Goal: Task Accomplishment & Management: Complete application form

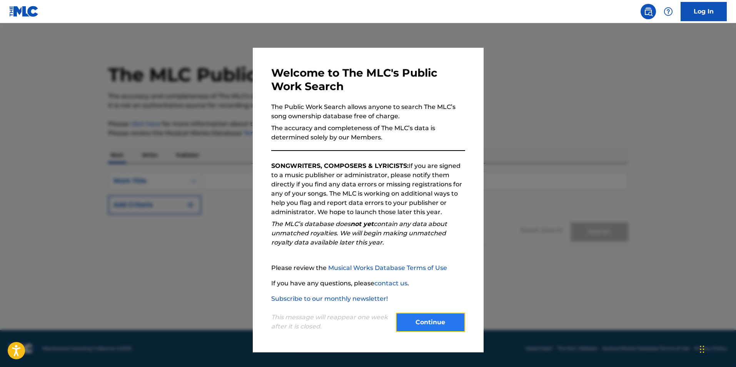
click at [445, 323] on button "Continue" at bounding box center [430, 322] width 69 height 19
click at [445, 323] on main "The MLC Public Work Search The accuracy and completeness of The MLC's data is d…" at bounding box center [368, 176] width 736 height 307
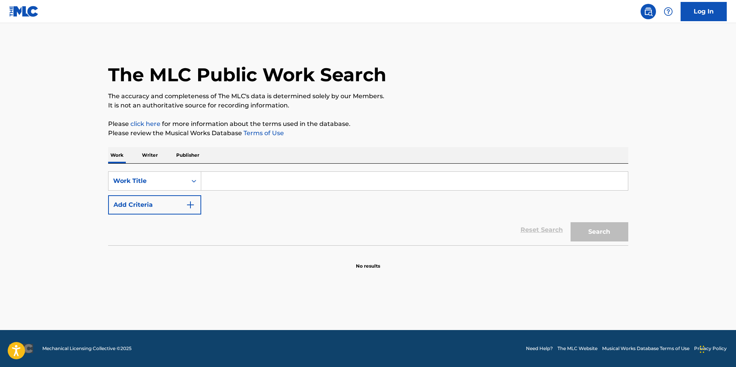
click at [186, 156] on p "Publisher" at bounding box center [188, 155] width 28 height 16
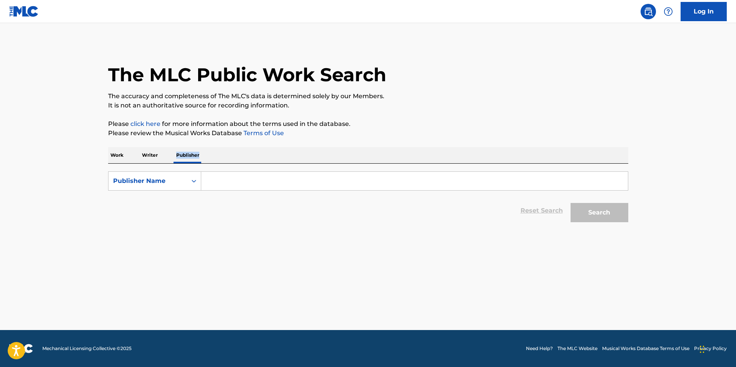
click at [333, 208] on div "Reset Search Search" at bounding box center [368, 210] width 520 height 31
click at [290, 182] on input "Search Form" at bounding box center [414, 181] width 427 height 18
click at [371, 178] on input "Search Form" at bounding box center [414, 181] width 427 height 18
click at [571, 203] on button "Search" at bounding box center [600, 212] width 58 height 19
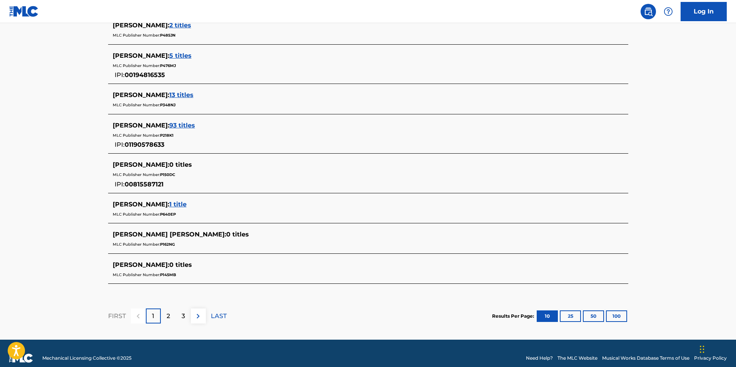
scroll to position [322, 0]
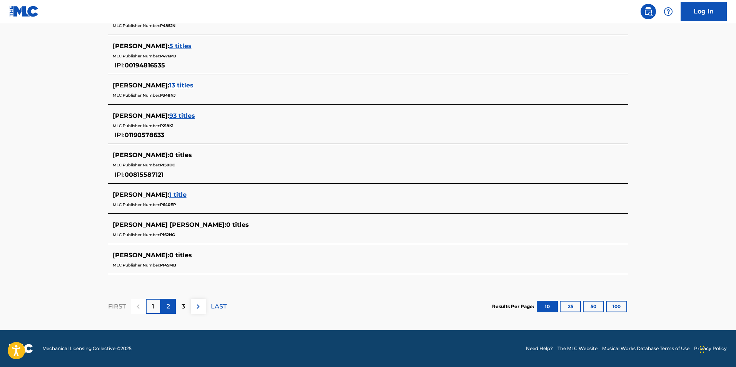
click at [169, 306] on p "2" at bounding box center [168, 306] width 3 height 9
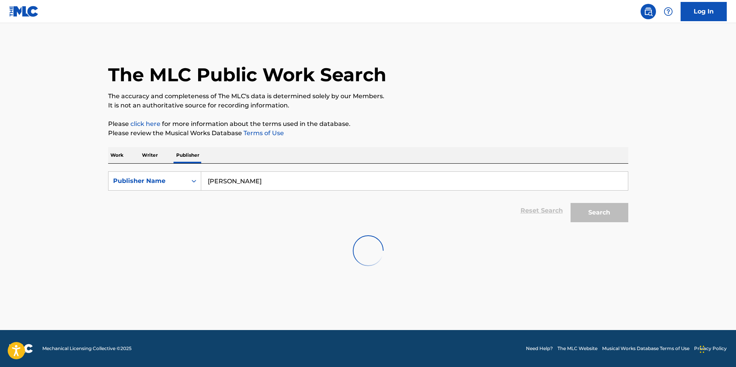
scroll to position [0, 0]
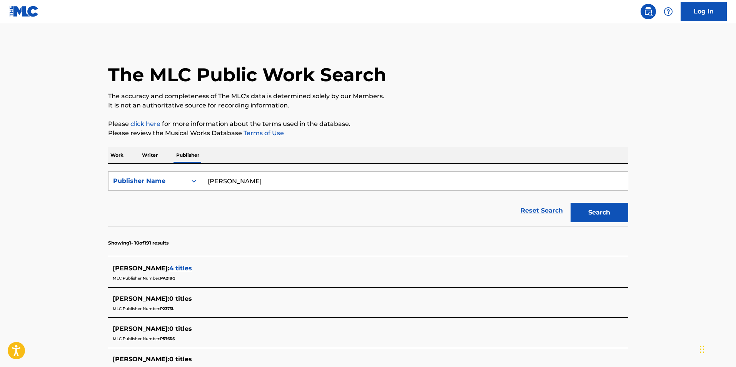
click at [212, 181] on input "[PERSON_NAME]" at bounding box center [414, 181] width 427 height 18
type input "Derrick domingo"
click at [592, 215] on button "Search" at bounding box center [600, 212] width 58 height 19
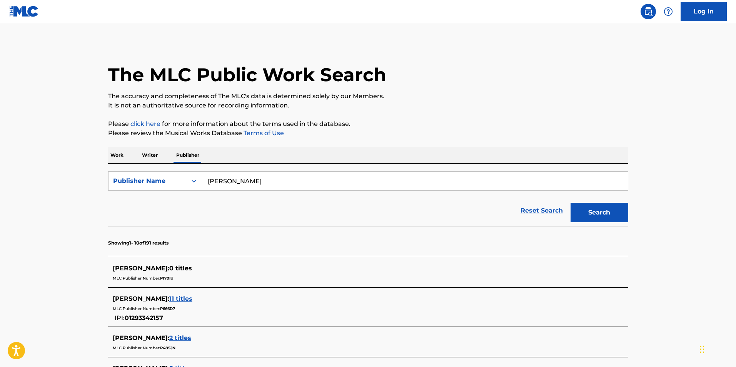
click at [288, 179] on input "Derrick domingo" at bounding box center [414, 181] width 427 height 18
type input "h"
type input "Harlemworld"
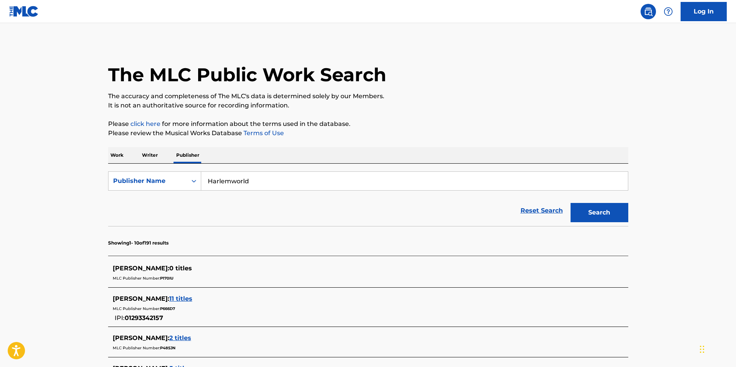
click at [571, 203] on button "Search" at bounding box center [600, 212] width 58 height 19
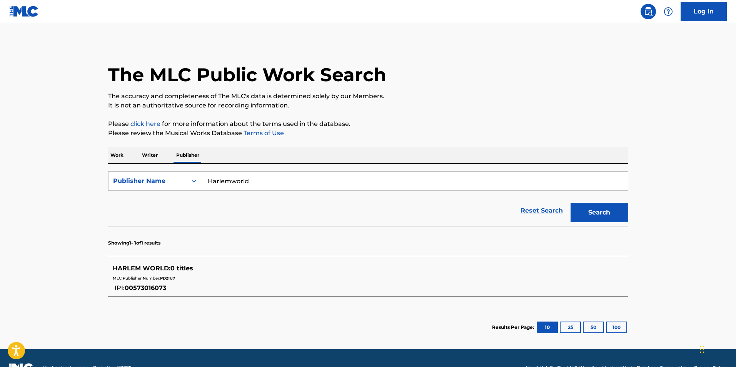
click at [118, 152] on p "Work" at bounding box center [117, 155] width 18 height 16
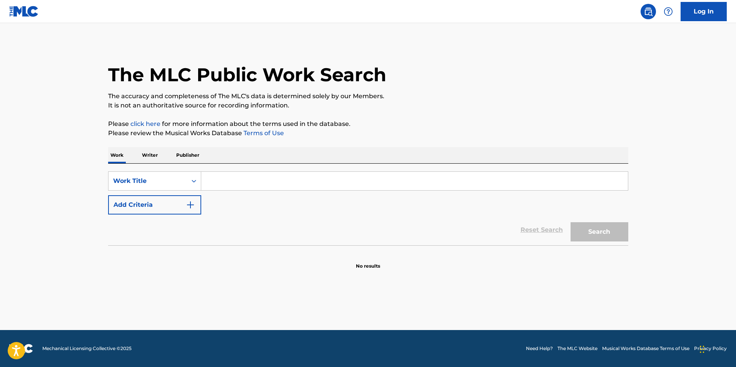
click at [247, 177] on input "Search Form" at bounding box center [414, 181] width 427 height 18
type input "[PERSON_NAME]"
click at [608, 234] on button "Search" at bounding box center [600, 231] width 58 height 19
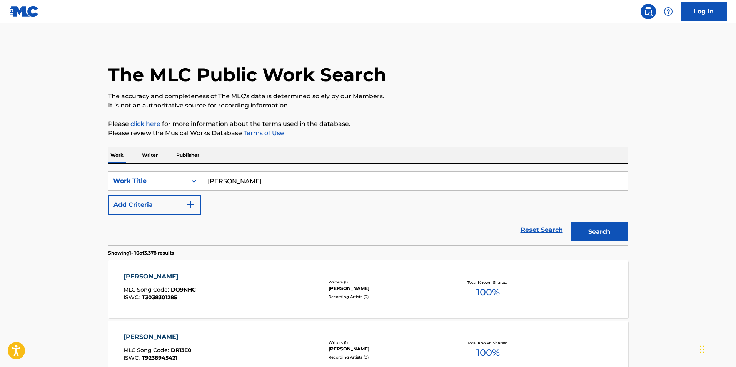
click at [301, 177] on input "[PERSON_NAME]" at bounding box center [414, 181] width 427 height 18
click at [194, 156] on p "Publisher" at bounding box center [188, 155] width 28 height 16
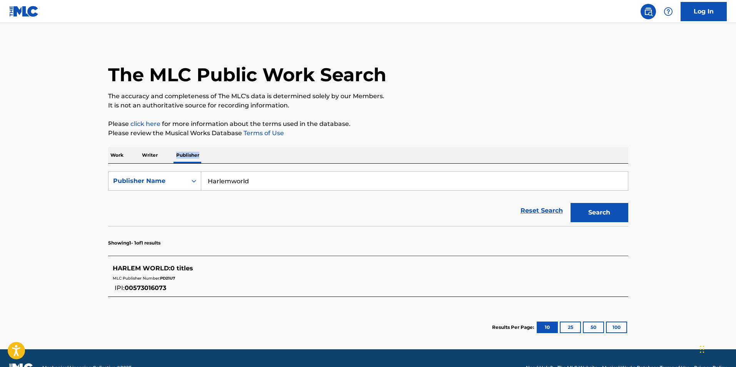
click at [278, 182] on input "Harlemworld" at bounding box center [414, 181] width 427 height 18
click at [191, 182] on icon "Search Form" at bounding box center [194, 181] width 8 height 8
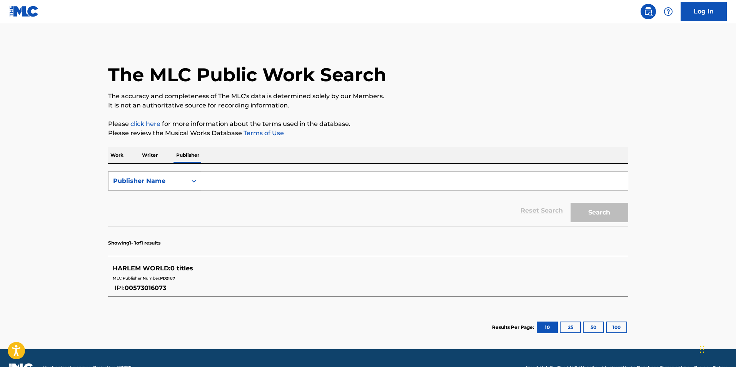
click at [191, 182] on icon "Search Form" at bounding box center [194, 181] width 8 height 8
click at [151, 158] on p "Writer" at bounding box center [150, 155] width 20 height 16
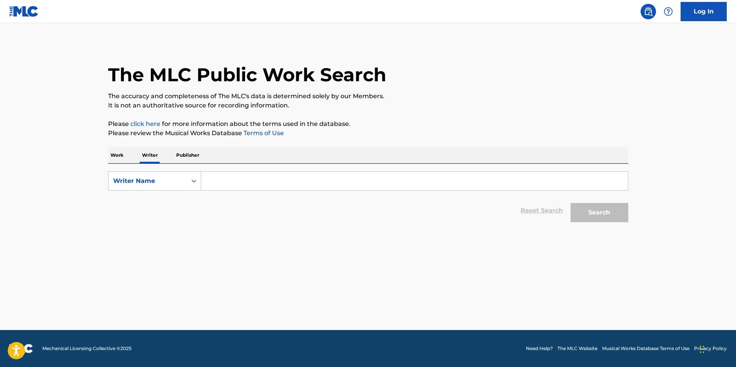
click at [238, 184] on input "Search Form" at bounding box center [414, 181] width 427 height 18
type input "[PERSON_NAME]"
click at [590, 213] on button "Search" at bounding box center [600, 212] width 58 height 19
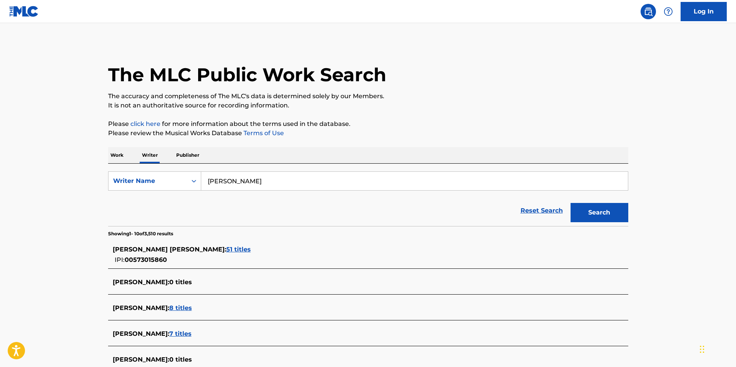
click at [229, 249] on span "51 titles" at bounding box center [238, 249] width 25 height 7
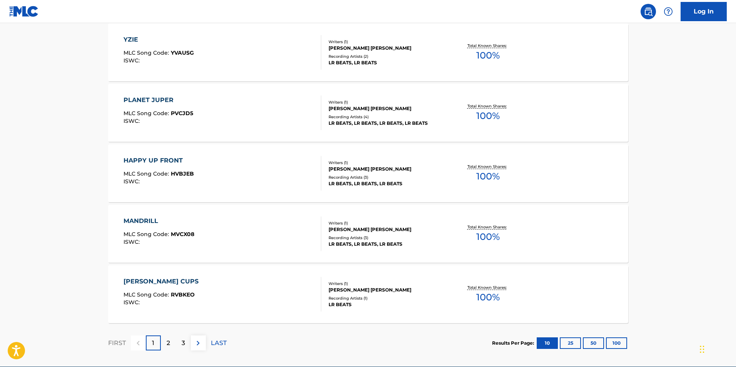
scroll to position [575, 0]
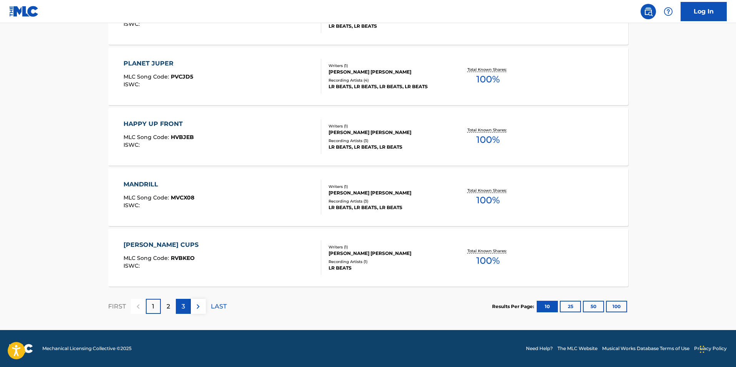
click at [185, 307] on div "3" at bounding box center [183, 306] width 15 height 15
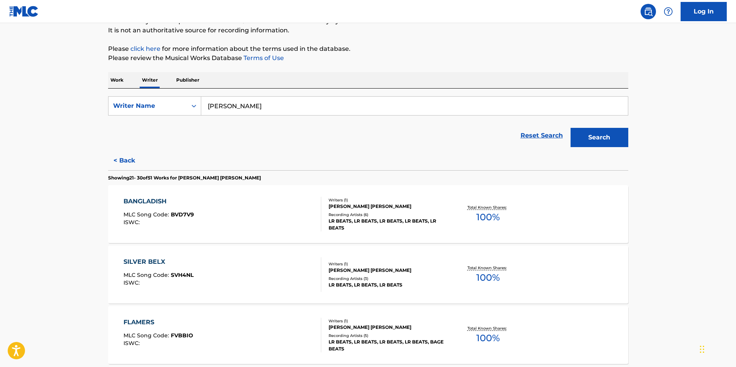
scroll to position [0, 0]
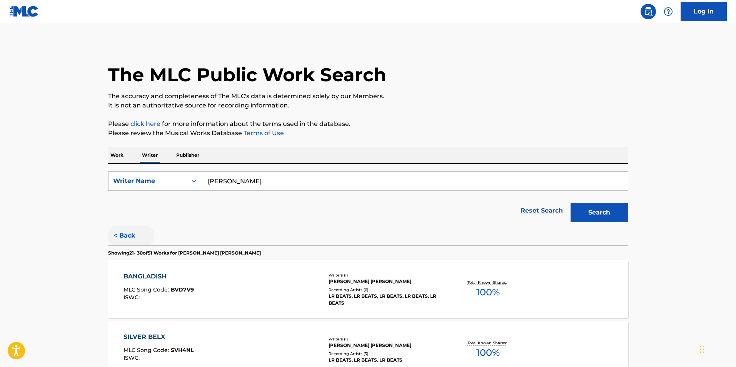
click at [127, 238] on button "< Back" at bounding box center [131, 235] width 46 height 19
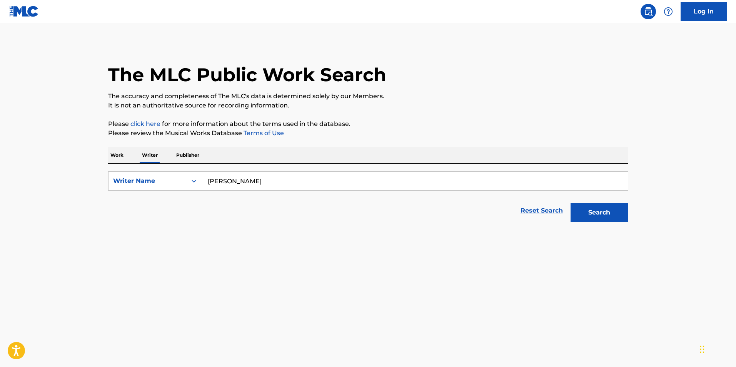
click at [127, 238] on button "< Back" at bounding box center [131, 235] width 46 height 19
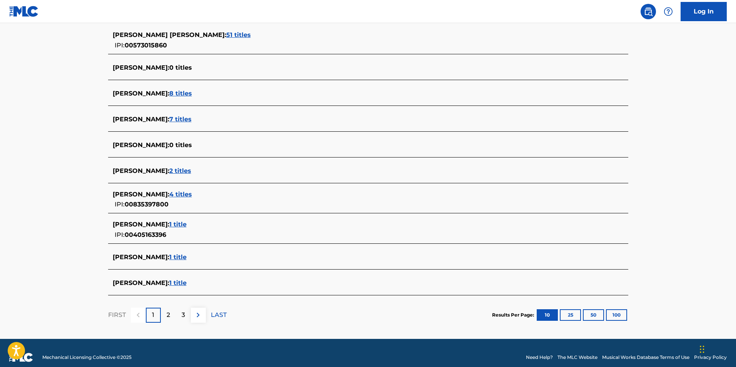
scroll to position [223, 0]
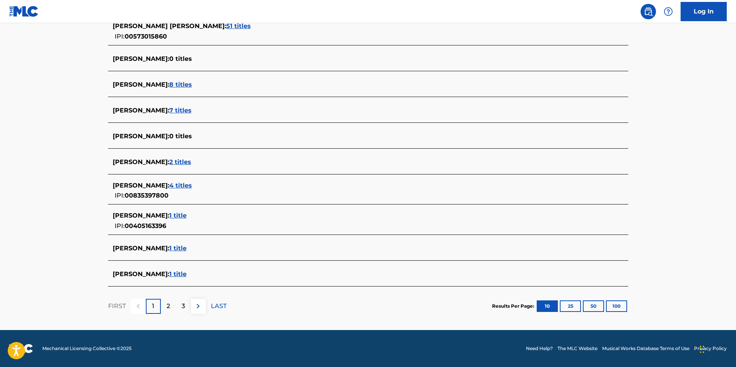
click at [187, 271] on span "1 title" at bounding box center [177, 273] width 17 height 7
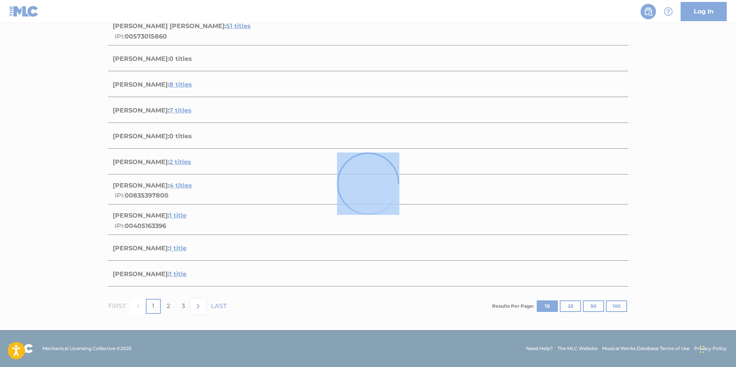
click at [195, 271] on div at bounding box center [368, 183] width 736 height 367
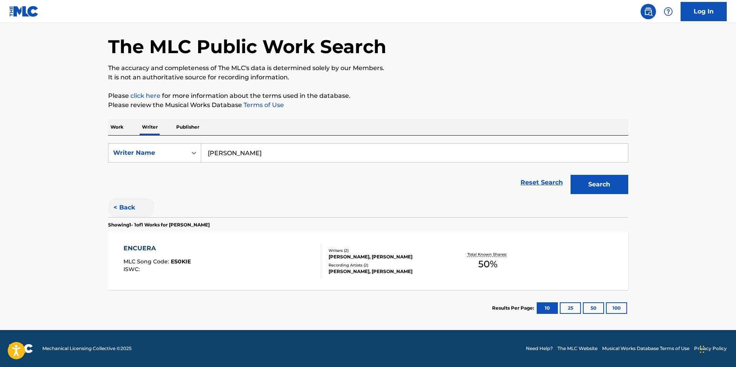
click at [131, 208] on button "< Back" at bounding box center [131, 207] width 46 height 19
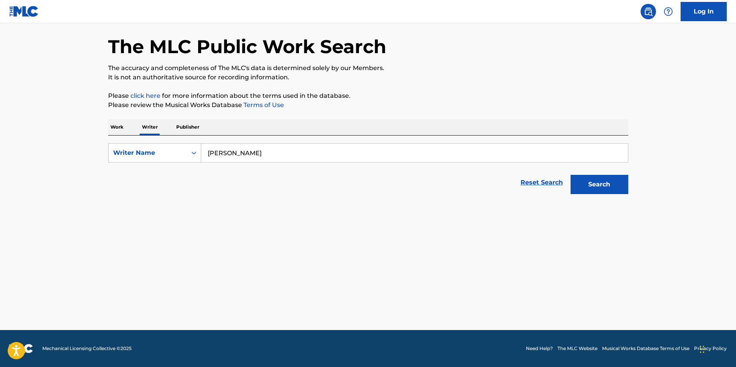
click at [131, 208] on button "< Back" at bounding box center [131, 207] width 46 height 19
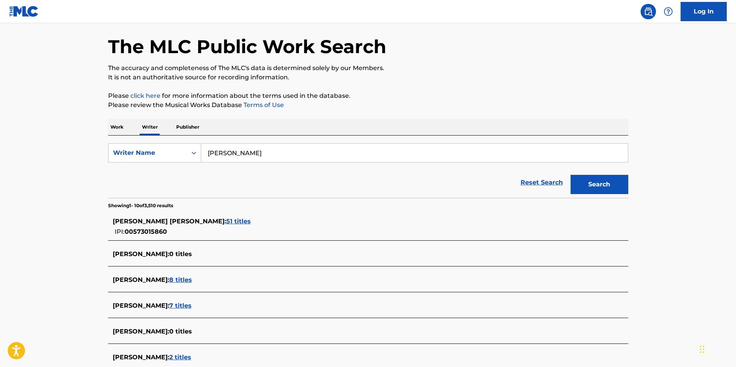
click at [114, 220] on span "[PERSON_NAME] [PERSON_NAME] :" at bounding box center [170, 220] width 114 height 7
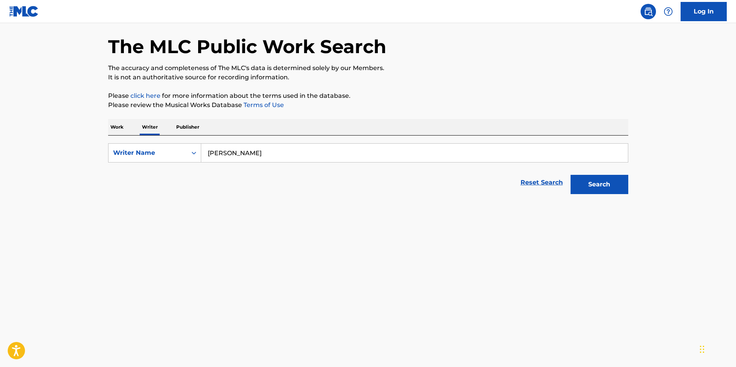
click at [174, 228] on p "Showing 1 - 10 of 51 Works for [PERSON_NAME] [PERSON_NAME]" at bounding box center [182, 224] width 149 height 7
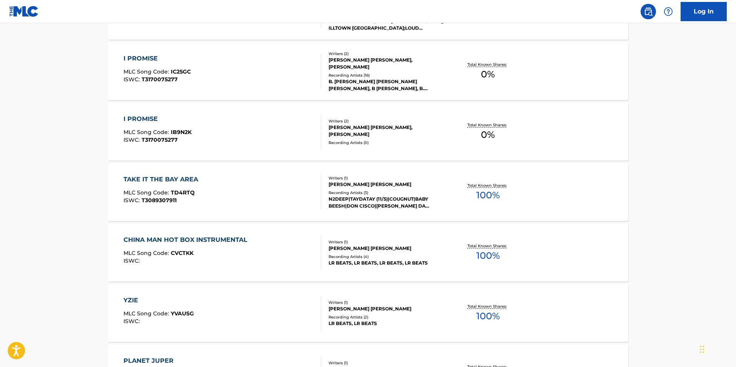
scroll to position [298, 0]
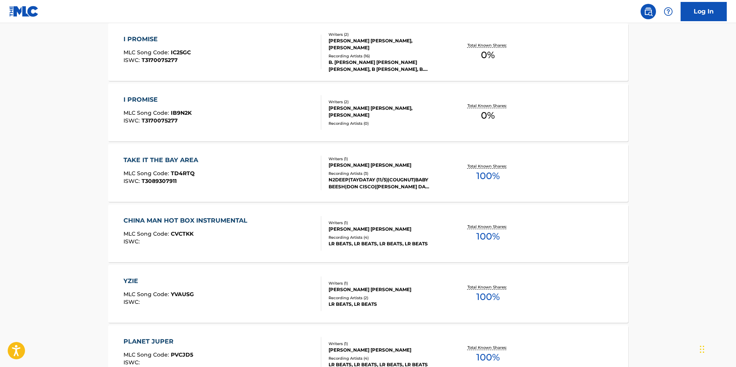
click at [483, 294] on span "100 %" at bounding box center [488, 297] width 23 height 14
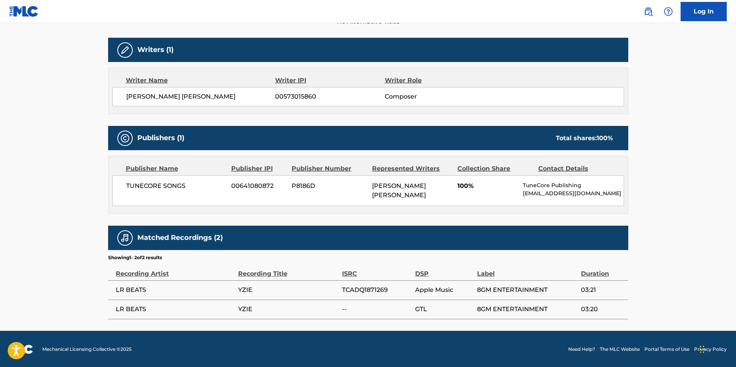
scroll to position [234, 0]
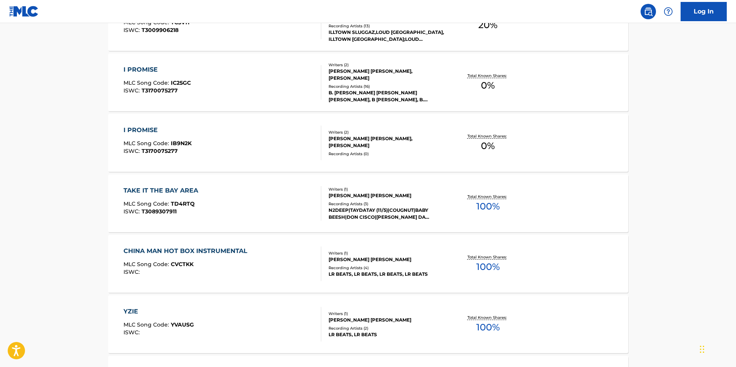
scroll to position [269, 0]
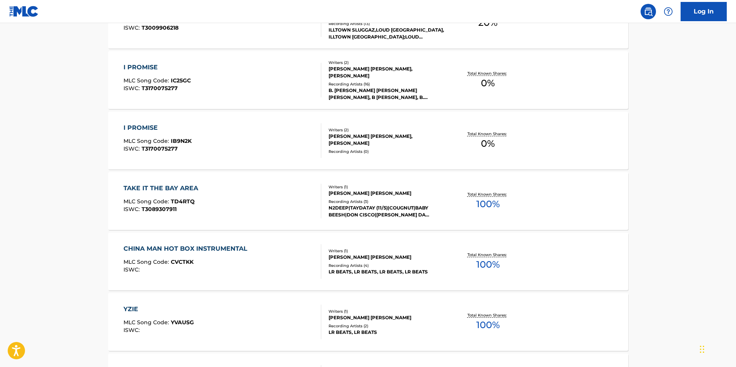
click at [495, 197] on span "100 %" at bounding box center [488, 204] width 23 height 14
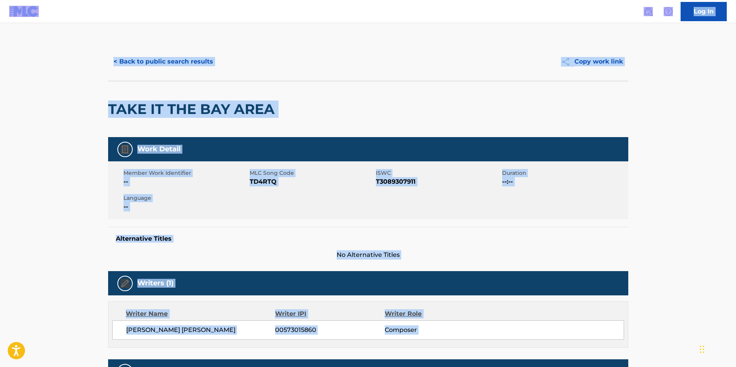
scroll to position [269, 0]
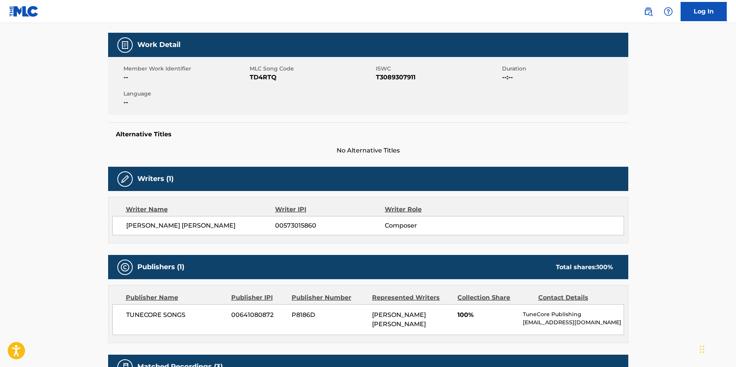
scroll to position [11, 0]
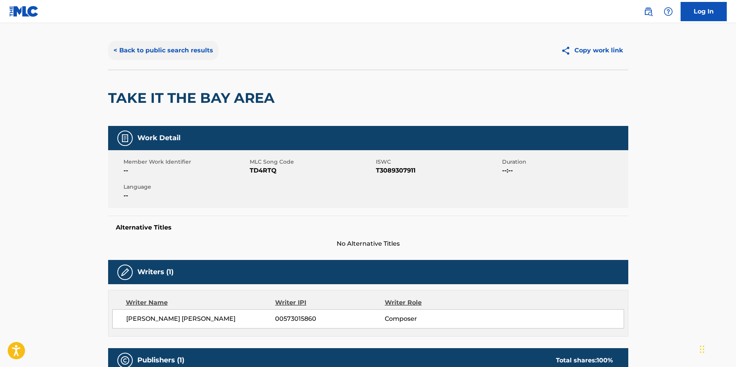
click at [120, 52] on button "< Back to public search results" at bounding box center [163, 50] width 110 height 19
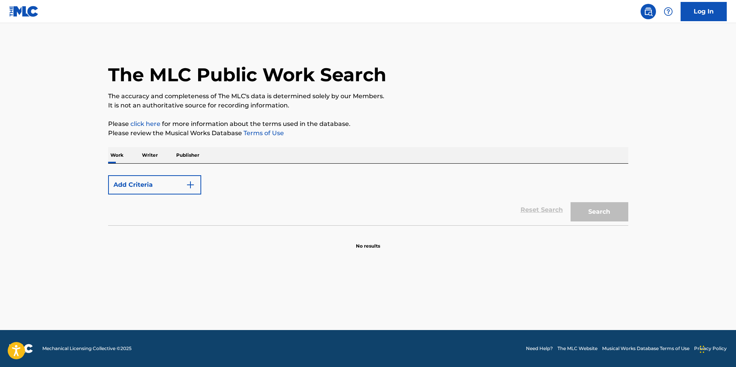
click at [120, 52] on div "The MLC Public Work Search" at bounding box center [368, 70] width 520 height 56
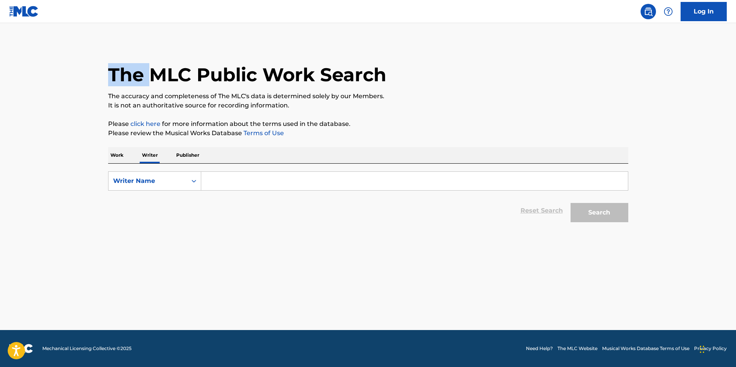
click at [225, 186] on input "Search Form" at bounding box center [414, 181] width 427 height 18
type input "[PERSON_NAME]"
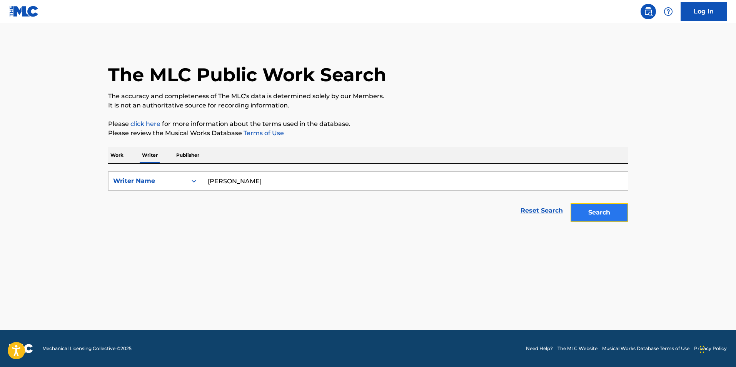
click at [595, 211] on button "Search" at bounding box center [600, 212] width 58 height 19
click at [595, 211] on div "Search" at bounding box center [598, 210] width 62 height 31
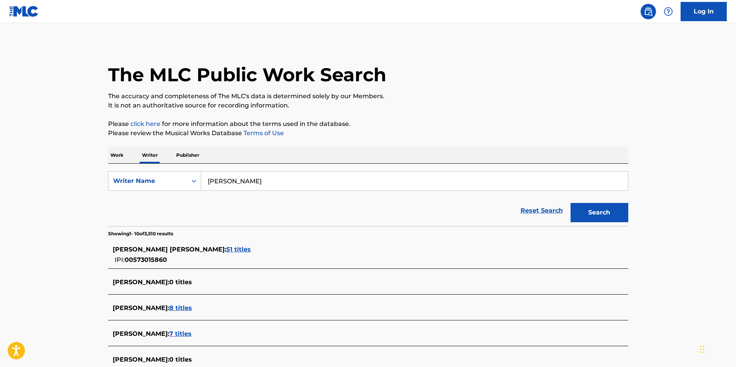
click at [242, 250] on span "51 titles" at bounding box center [238, 249] width 25 height 7
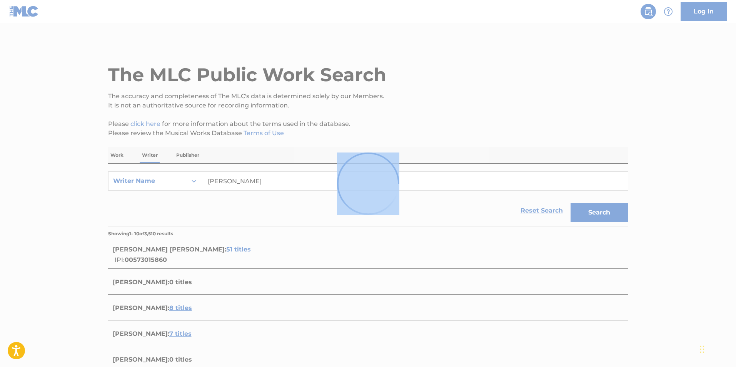
click at [242, 250] on div at bounding box center [368, 183] width 736 height 367
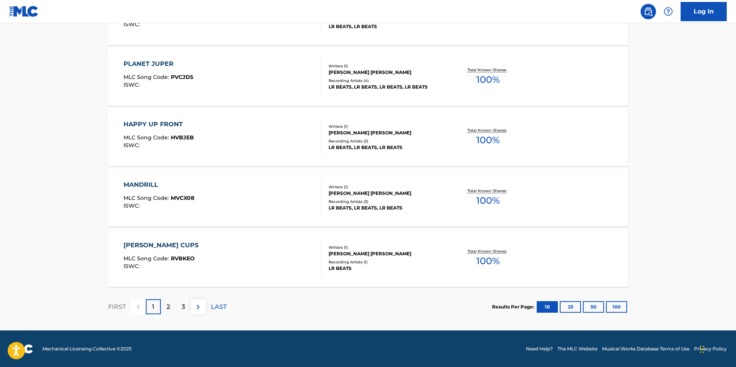
scroll to position [575, 0]
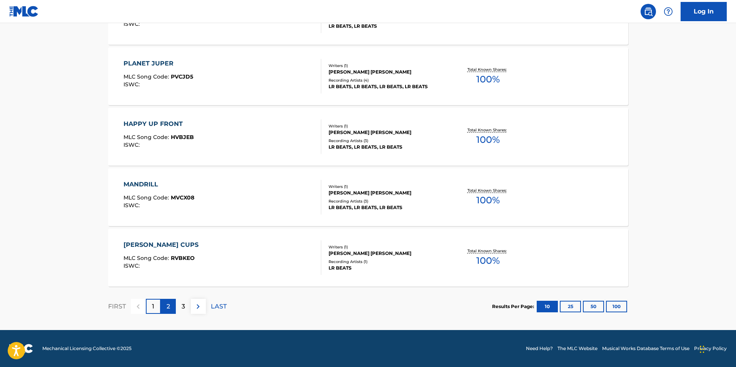
click at [170, 305] on div "2" at bounding box center [168, 306] width 15 height 15
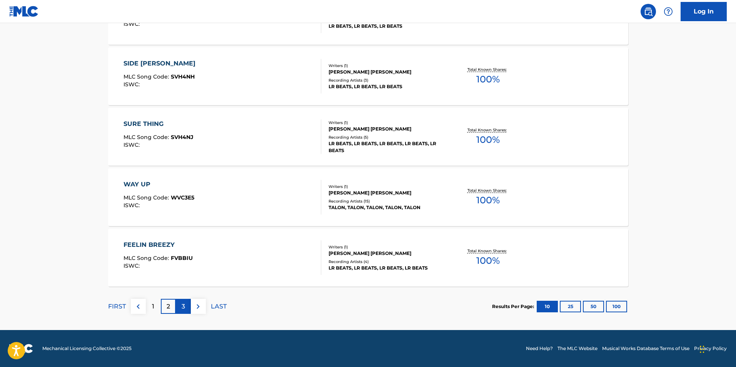
click at [183, 310] on p "3" at bounding box center [183, 306] width 3 height 9
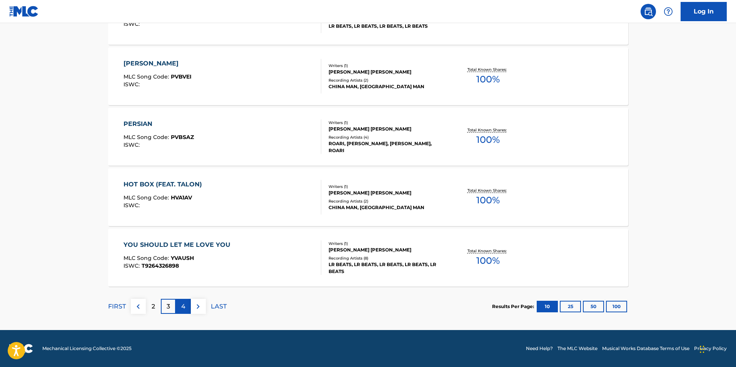
click at [188, 311] on div "4" at bounding box center [183, 306] width 15 height 15
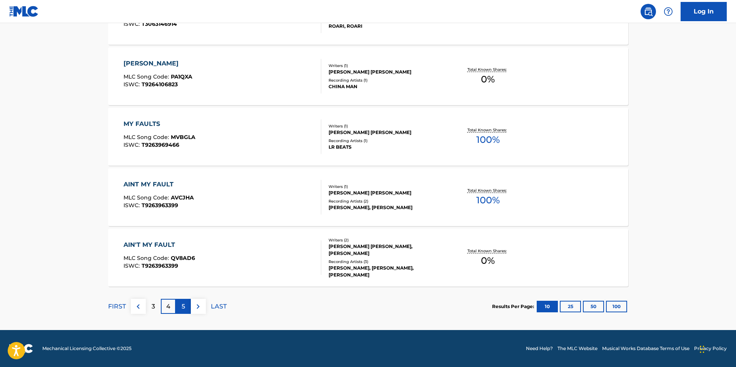
click at [185, 308] on p "5" at bounding box center [183, 306] width 3 height 9
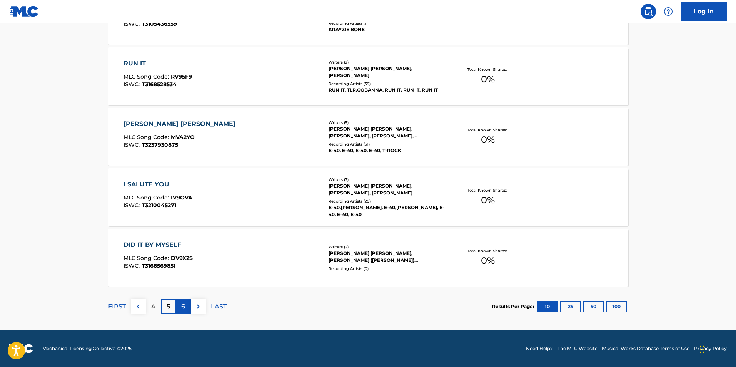
click at [181, 308] on p "6" at bounding box center [183, 306] width 4 height 9
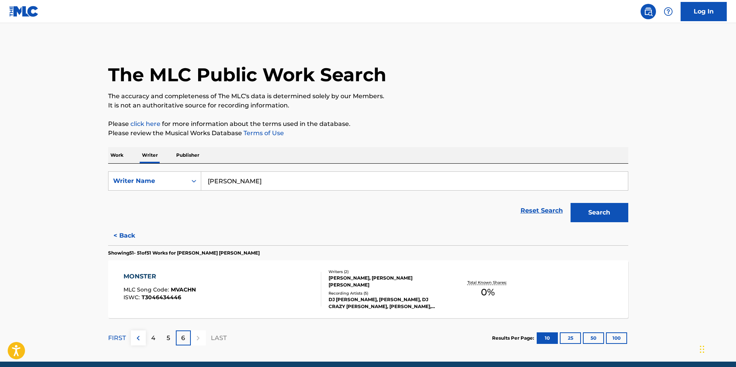
scroll to position [32, 0]
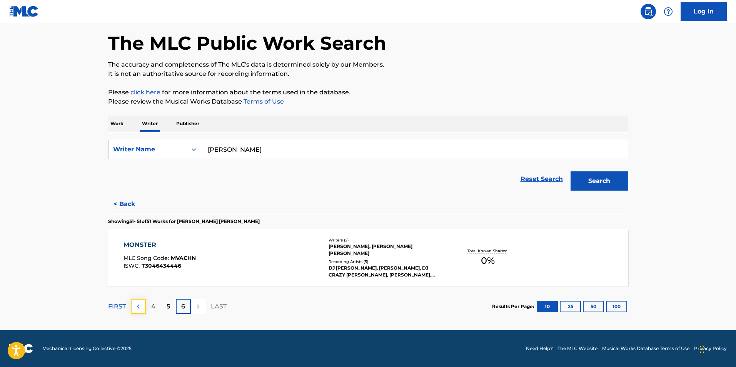
click at [132, 306] on button at bounding box center [138, 306] width 15 height 15
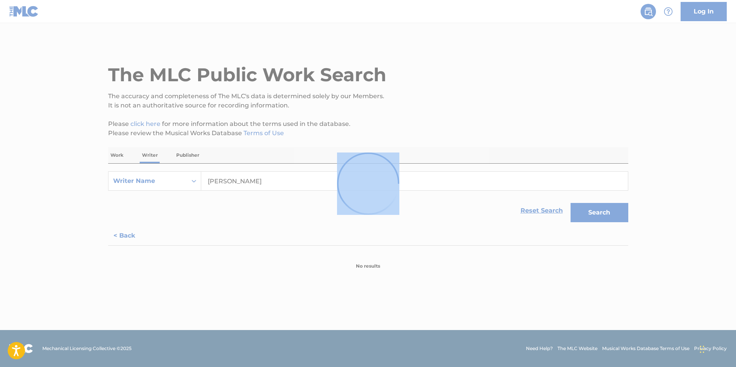
scroll to position [0, 0]
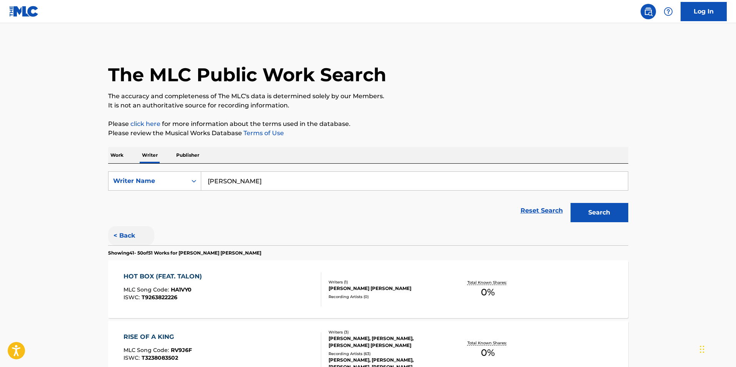
click at [131, 229] on button "< Back" at bounding box center [131, 235] width 46 height 19
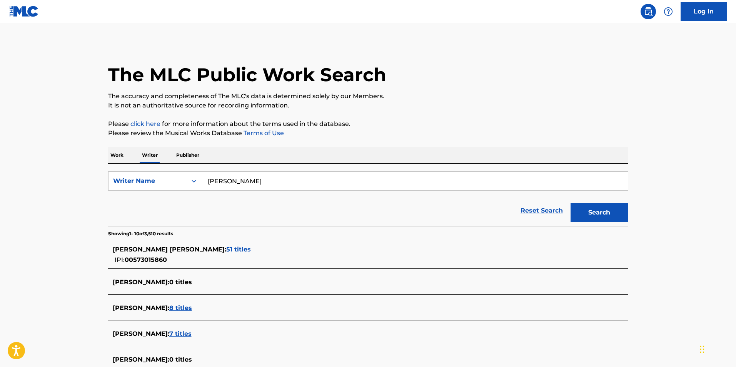
click at [28, 14] on img at bounding box center [24, 11] width 30 height 11
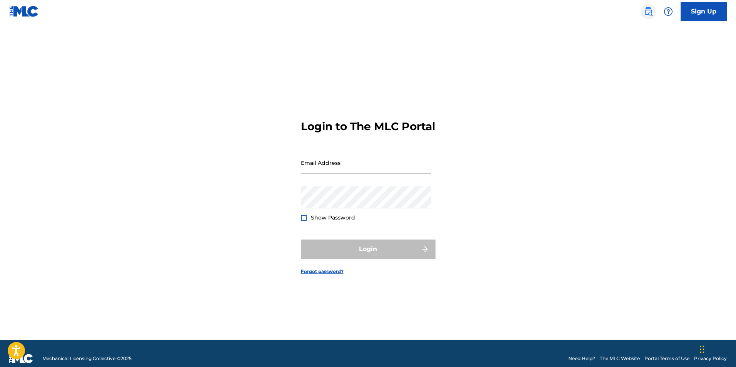
click at [647, 8] on img at bounding box center [648, 11] width 9 height 9
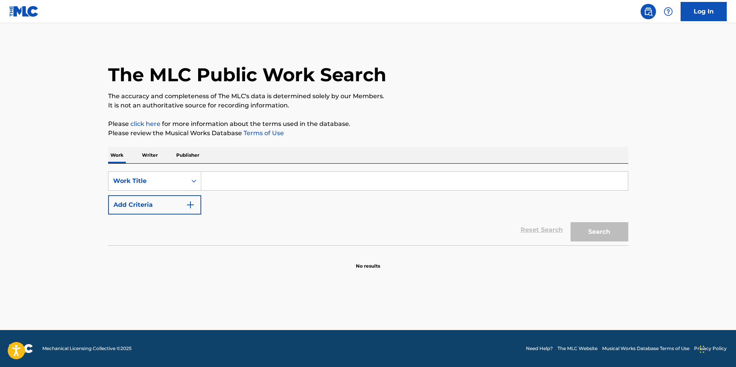
click at [33, 13] on img at bounding box center [24, 11] width 30 height 11
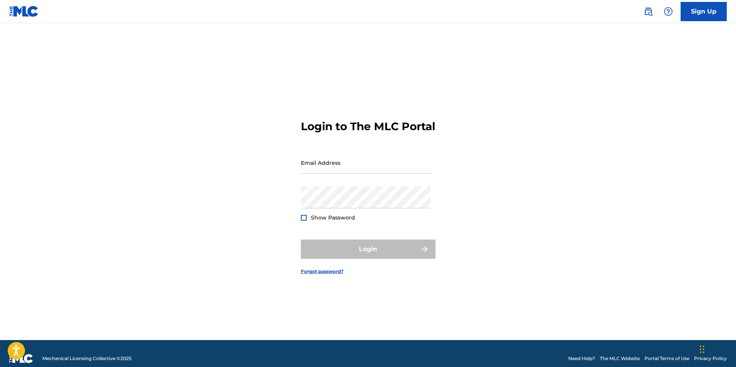
click at [33, 13] on img at bounding box center [24, 11] width 30 height 11
click at [699, 12] on link "Sign Up" at bounding box center [704, 11] width 46 height 19
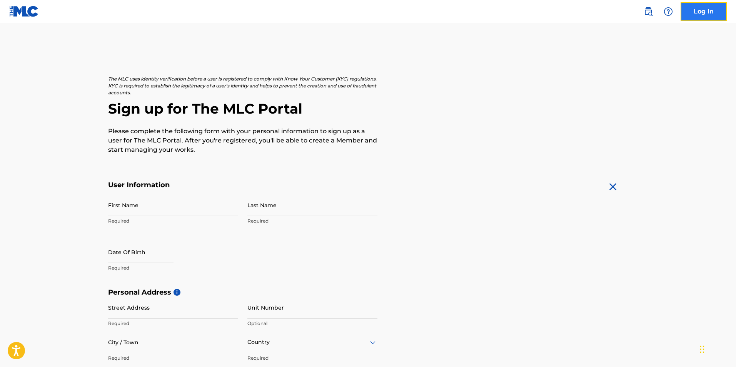
click at [699, 12] on link "Log In" at bounding box center [704, 11] width 46 height 19
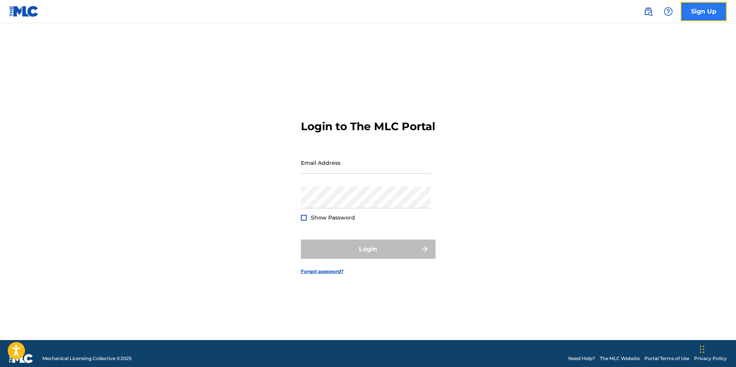
click at [715, 10] on link "Sign Up" at bounding box center [704, 11] width 46 height 19
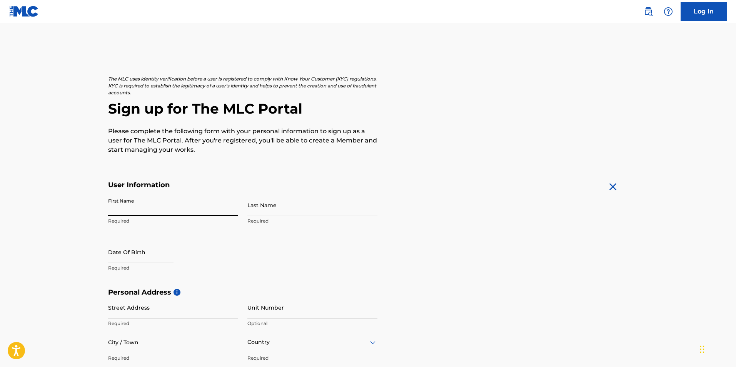
click at [126, 206] on input "First Name" at bounding box center [173, 205] width 130 height 22
click at [123, 208] on input "First Name" at bounding box center [173, 205] width 130 height 22
type input "[PERSON_NAME]"
click at [124, 250] on input "text" at bounding box center [140, 252] width 65 height 22
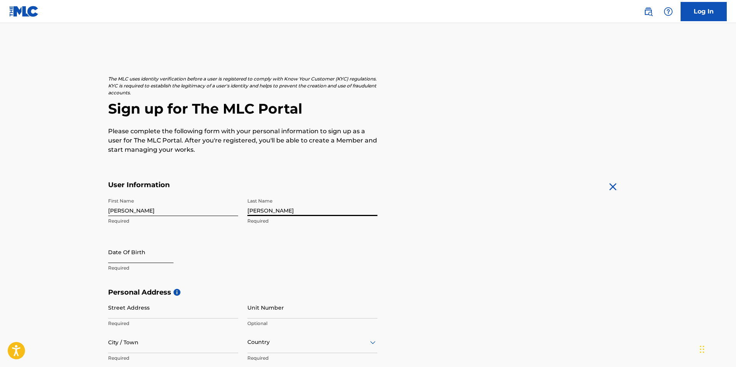
select select "8"
select select "2025"
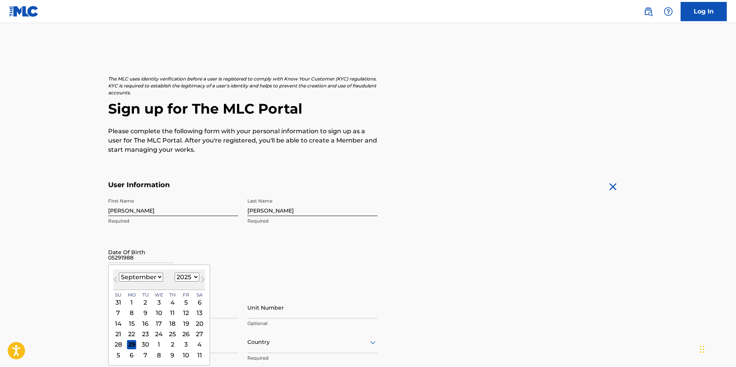
type input "05291988"
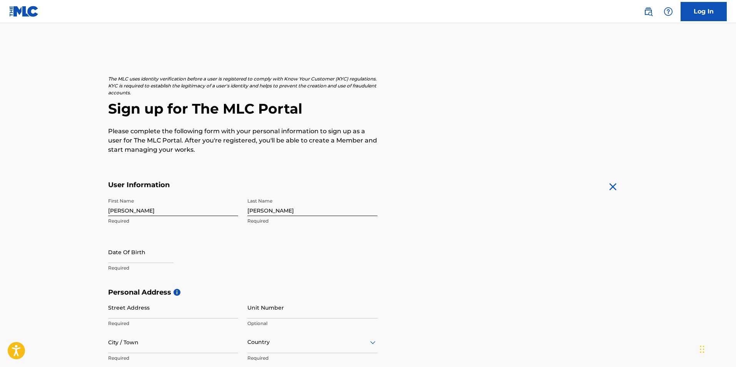
click at [211, 244] on div "Date Of Birth Required" at bounding box center [173, 258] width 130 height 35
select select "8"
select select "2025"
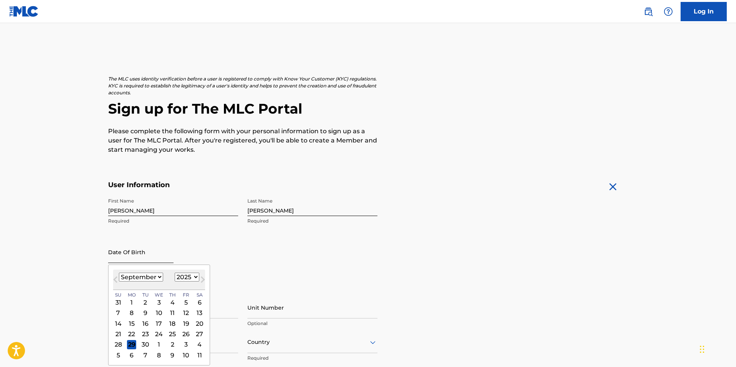
click at [142, 258] on input "text" at bounding box center [140, 252] width 65 height 22
click at [156, 278] on select "January February March April May June July August September October November De…" at bounding box center [141, 277] width 44 height 9
select select "4"
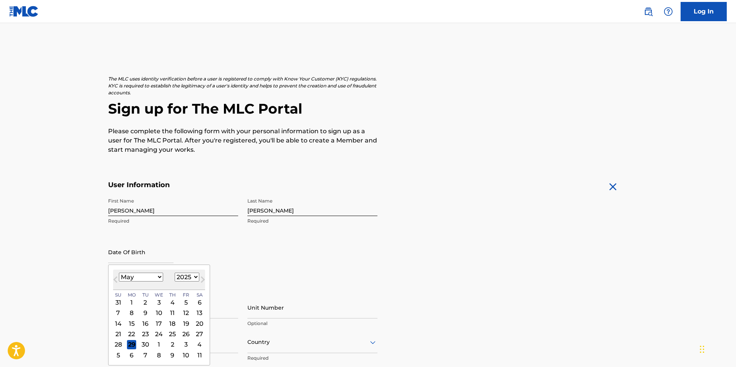
click at [119, 273] on select "January February March April May June July August September October November De…" at bounding box center [141, 277] width 44 height 9
click at [186, 274] on select "1899 1900 1901 1902 1903 1904 1905 1906 1907 1908 1909 1910 1911 1912 1913 1914…" at bounding box center [187, 277] width 25 height 9
select select "1988"
click at [175, 273] on select "1899 1900 1901 1902 1903 1904 1905 1906 1907 1908 1909 1910 1911 1912 1913 1914…" at bounding box center [187, 277] width 25 height 9
click at [476, 158] on div "The MLC uses identity verification before a user is registered to comply with K…" at bounding box center [368, 298] width 539 height 446
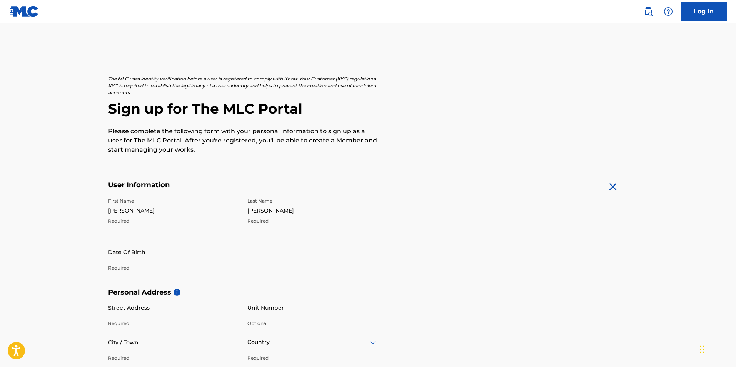
select select "8"
select select "2025"
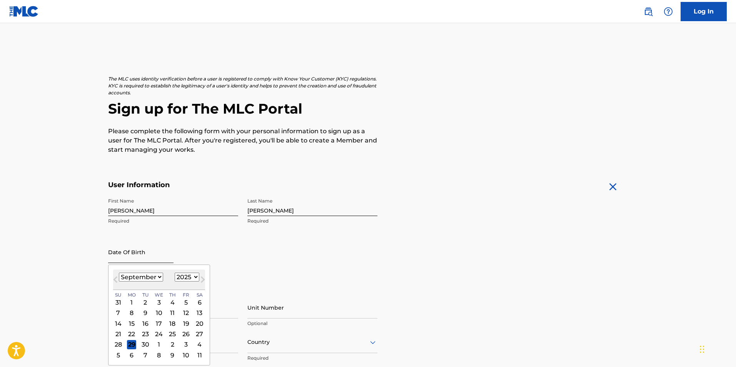
click at [124, 257] on input "text" at bounding box center [140, 252] width 65 height 22
type input "[DATE]"
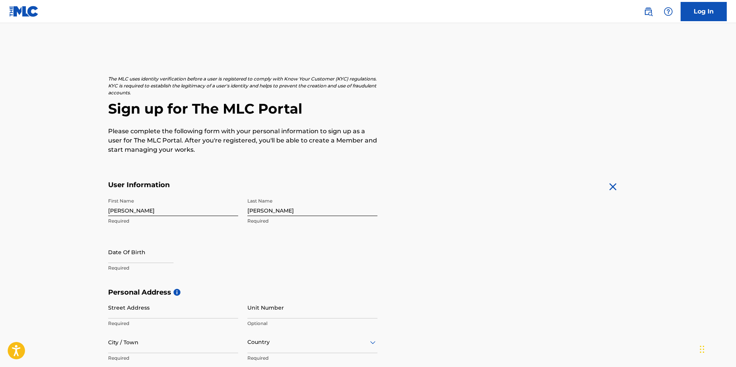
scroll to position [154, 0]
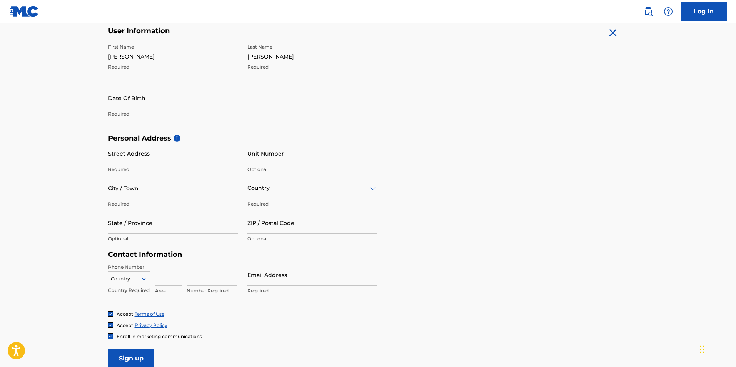
select select "8"
select select "2025"
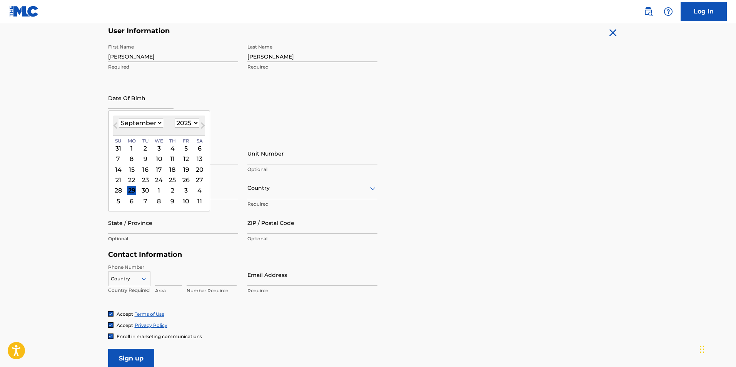
click at [116, 106] on input "text" at bounding box center [140, 98] width 65 height 22
click at [140, 121] on select "January February March April May June July August September October November De…" at bounding box center [141, 123] width 44 height 9
select select "4"
click at [119, 119] on select "January February March April May June July August September October November De…" at bounding box center [141, 123] width 44 height 9
click at [168, 192] on div "29" at bounding box center [172, 190] width 9 height 9
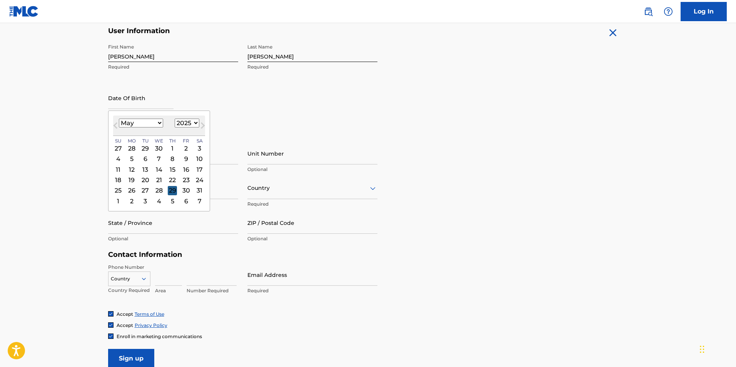
type input "[DATE]"
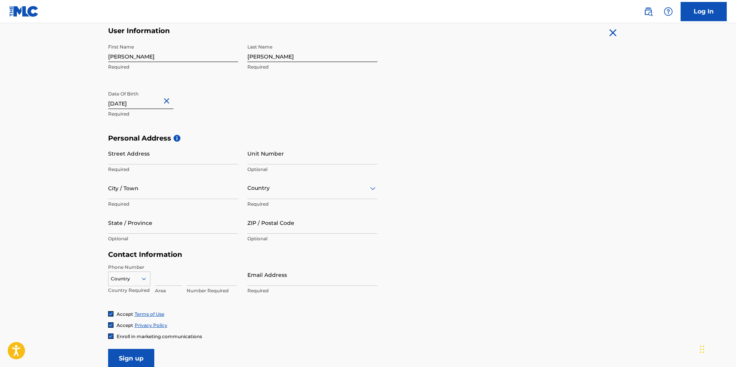
click at [152, 104] on input "[DATE]" at bounding box center [140, 98] width 65 height 22
select select "4"
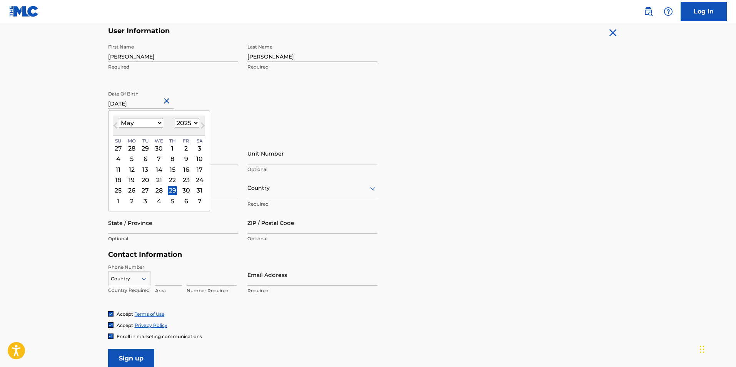
click at [191, 122] on select "1899 1900 1901 1902 1903 1904 1905 1906 1907 1908 1909 1910 1911 1912 1913 1914…" at bounding box center [187, 123] width 25 height 9
click at [175, 119] on select "1899 1900 1901 1902 1903 1904 1905 1906 1907 1908 1909 1910 1911 1912 1913 1914…" at bounding box center [187, 123] width 25 height 9
click at [192, 124] on select "1899 1900 1901 1902 1903 1904 1905 1906 1907 1908 1909 1910 1911 1912 1913 1914…" at bounding box center [187, 123] width 25 height 9
select select "1988"
click at [175, 119] on select "1899 1900 1901 1902 1903 1904 1905 1906 1907 1908 1909 1910 1911 1912 1913 1914…" at bounding box center [187, 123] width 25 height 9
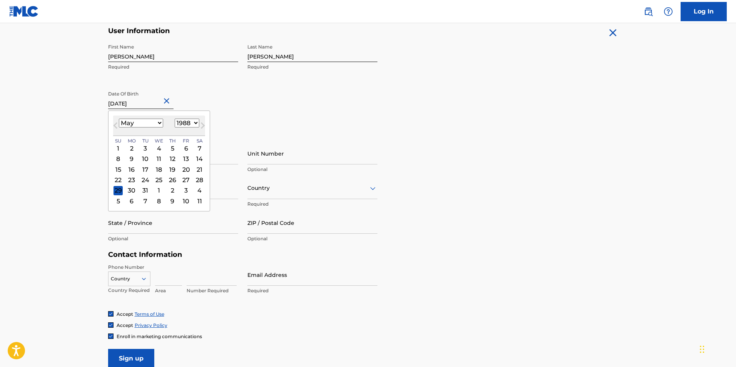
click at [184, 134] on div "May [DATE] February March April May June July August September October November…" at bounding box center [159, 125] width 92 height 20
click at [144, 104] on input "[DATE]" at bounding box center [140, 98] width 65 height 22
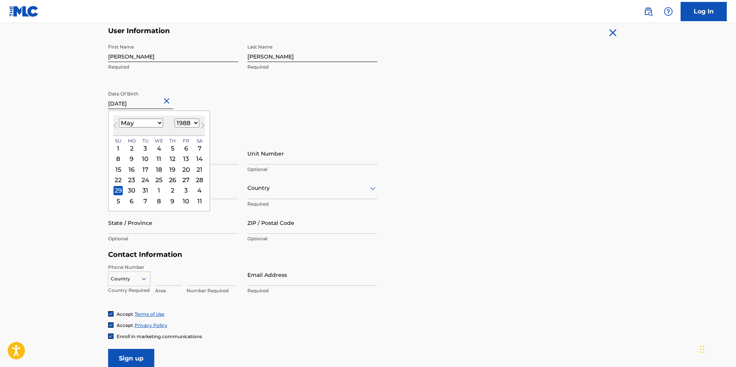
type input "[DATE]"
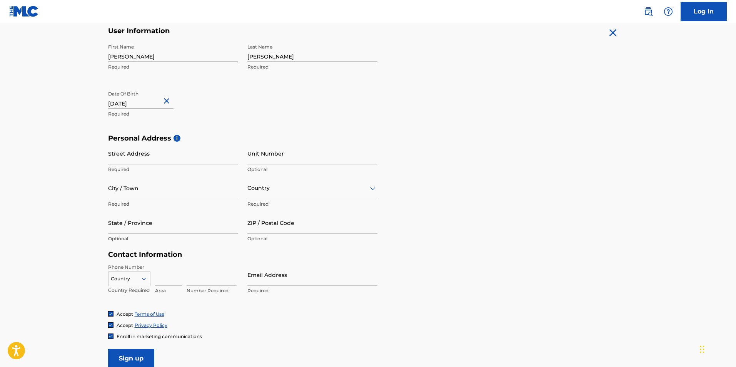
click at [318, 113] on div "First Name [PERSON_NAME] Required Last Name [PERSON_NAME] Required Date Of Birt…" at bounding box center [242, 87] width 269 height 94
click at [174, 152] on input "Street Address" at bounding box center [173, 153] width 130 height 22
type input "[STREET_ADDRESS]"
type input "[GEOGRAPHIC_DATA]"
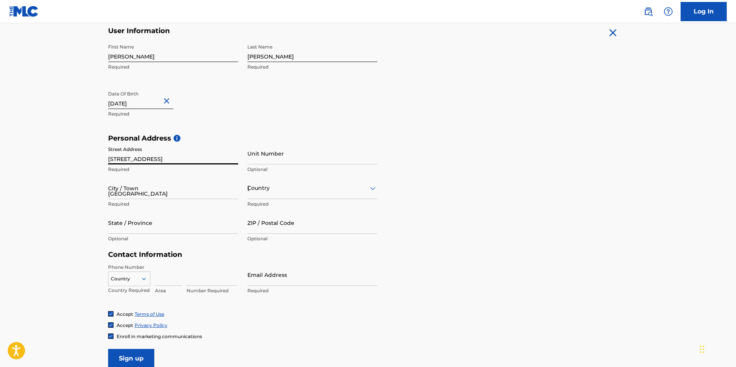
type input "pa"
type input "19143"
type input "1"
type input "609"
type input "2715128"
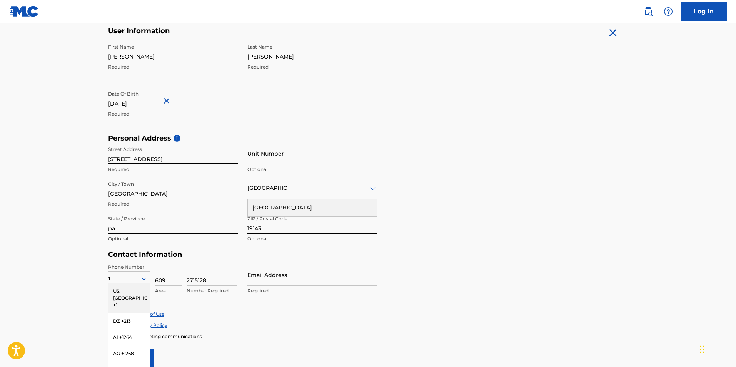
scroll to position [186, 0]
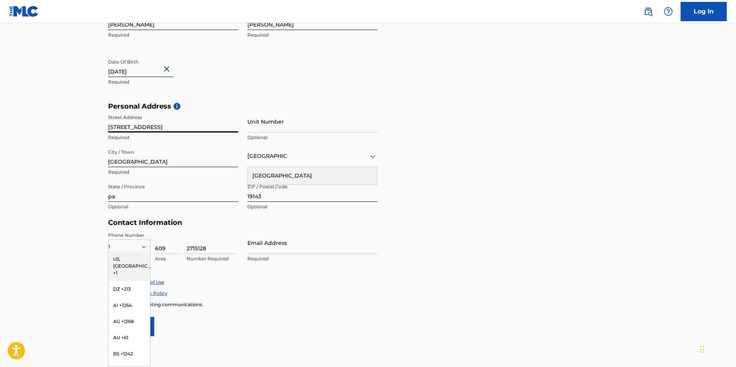
click at [574, 184] on div "Personal Address i Street Address [STREET_ADDRESS] Required Unit Number Optiona…" at bounding box center [368, 160] width 520 height 117
click at [324, 123] on input "Unit Number" at bounding box center [312, 121] width 130 height 22
type input "201"
click at [496, 92] on form "User Information First Name [PERSON_NAME] Required Last Name [PERSON_NAME] Requ…" at bounding box center [368, 165] width 520 height 341
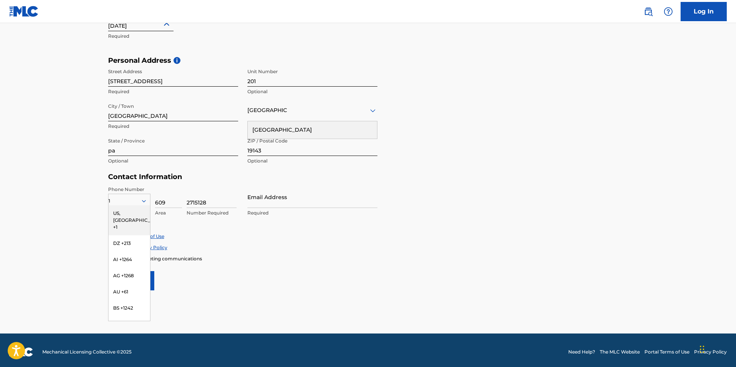
scroll to position [235, 0]
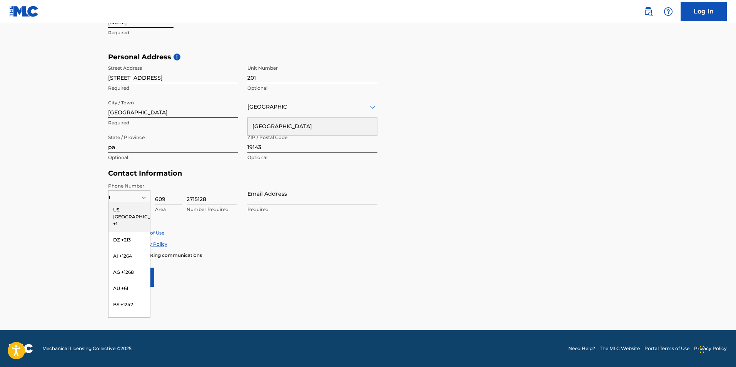
click at [413, 251] on div "Accept Terms of Use Accept Privacy Policy Enroll in marketing communications" at bounding box center [368, 243] width 520 height 29
click at [41, 240] on main "The MLC uses identity verification before a user is registered to comply with K…" at bounding box center [368, 59] width 736 height 542
drag, startPoint x: 337, startPoint y: 252, endPoint x: 172, endPoint y: 206, distance: 171.6
click at [338, 253] on div "Enroll in marketing communications" at bounding box center [368, 255] width 520 height 7
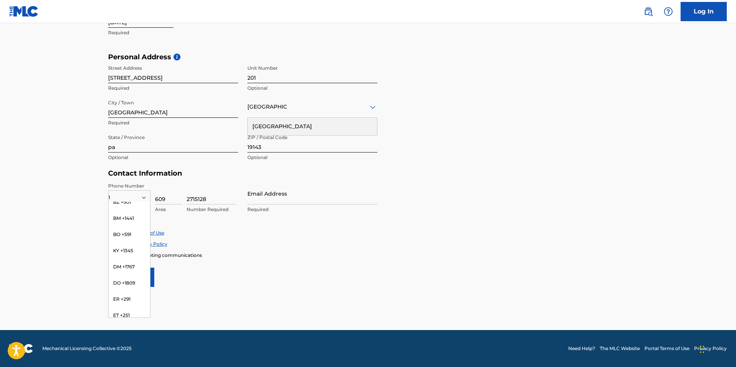
scroll to position [0, 0]
click at [142, 194] on icon at bounding box center [143, 197] width 7 height 7
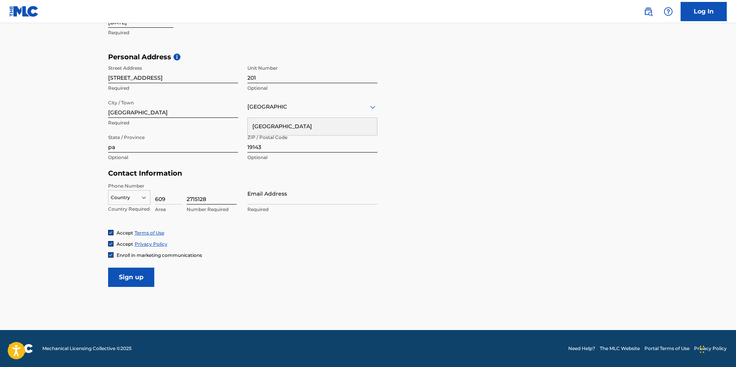
click at [220, 197] on input "2715128" at bounding box center [212, 193] width 50 height 22
drag, startPoint x: 350, startPoint y: 220, endPoint x: 347, endPoint y: 215, distance: 5.6
click at [350, 220] on div "Phone Number Country Country Required 609 Area 2715128 Number Required Email Ad…" at bounding box center [242, 205] width 269 height 47
click at [311, 192] on input "Email Address" at bounding box center [312, 193] width 130 height 22
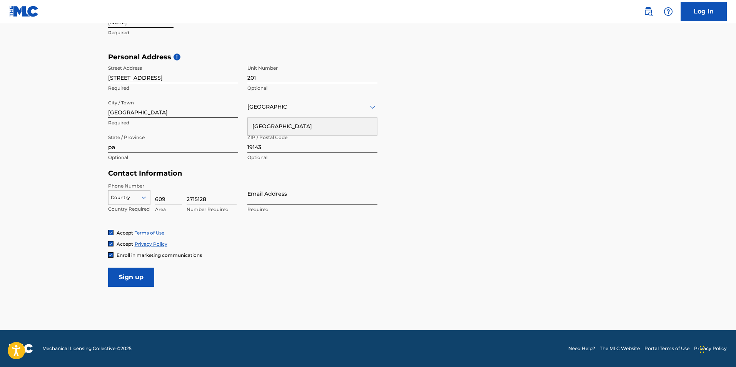
click at [311, 192] on input "Email Address" at bounding box center [312, 193] width 130 height 22
type input "[EMAIL_ADDRESS][DOMAIN_NAME]"
type input "1"
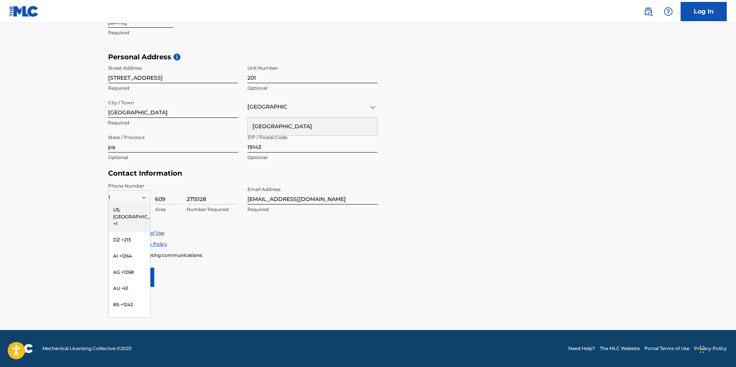
drag, startPoint x: 63, startPoint y: 291, endPoint x: 66, endPoint y: 302, distance: 10.8
click at [62, 306] on main "The MLC uses identity verification before a user is registered to comply with K…" at bounding box center [368, 59] width 736 height 542
click at [203, 255] on div "Enroll in marketing communications" at bounding box center [368, 255] width 520 height 7
click at [120, 194] on div "1" at bounding box center [130, 197] width 42 height 8
click at [149, 181] on div "Contact Information Phone Number option , selected. 44 results available for se…" at bounding box center [242, 199] width 269 height 60
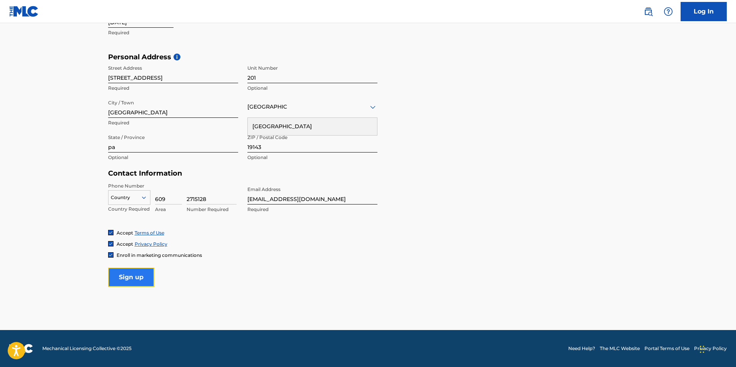
click at [137, 277] on input "Sign up" at bounding box center [131, 277] width 46 height 19
click at [123, 198] on div at bounding box center [130, 197] width 42 height 8
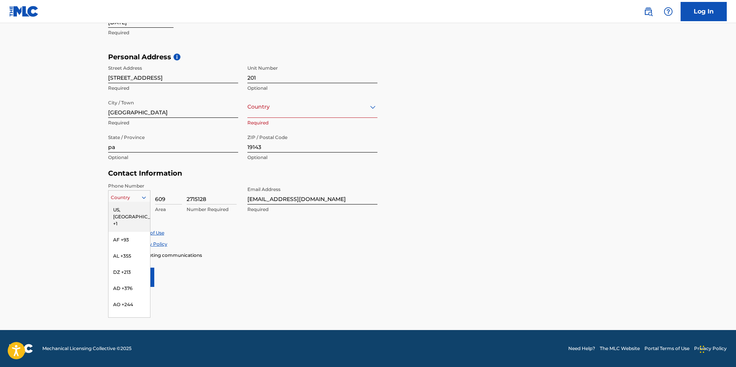
click at [123, 198] on div at bounding box center [130, 197] width 42 height 8
click at [127, 212] on div "US, [GEOGRAPHIC_DATA] +1" at bounding box center [130, 217] width 42 height 30
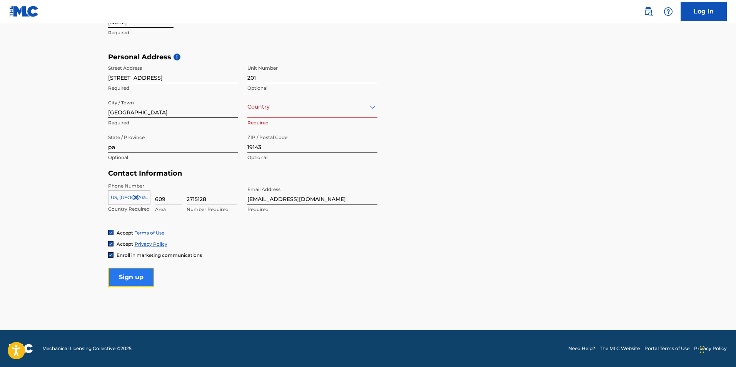
click at [131, 275] on input "Sign up" at bounding box center [131, 277] width 46 height 19
drag, startPoint x: 131, startPoint y: 275, endPoint x: 240, endPoint y: 275, distance: 109.3
click at [240, 275] on form "User Information First Name [PERSON_NAME] Required Last Name [PERSON_NAME] Requ…" at bounding box center [368, 115] width 520 height 341
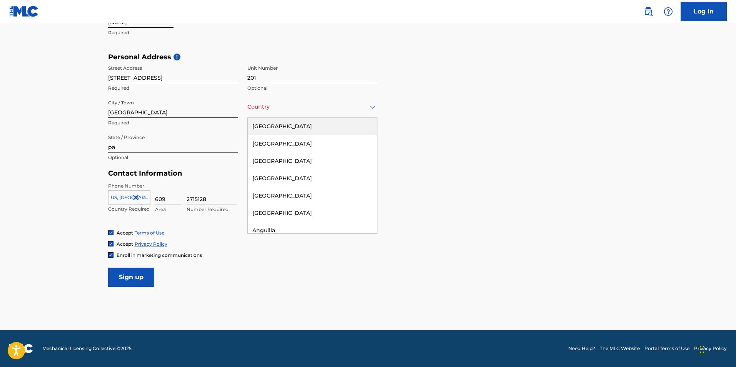
click at [267, 117] on div "Country" at bounding box center [312, 107] width 130 height 22
click at [271, 130] on div "[GEOGRAPHIC_DATA]" at bounding box center [312, 126] width 129 height 17
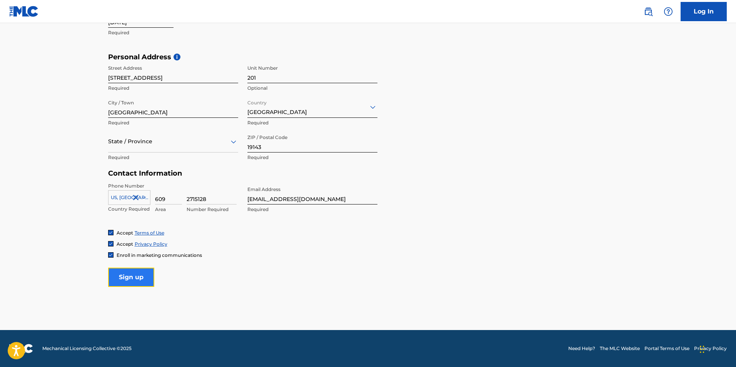
click at [128, 278] on input "Sign up" at bounding box center [131, 277] width 46 height 19
click at [150, 139] on div at bounding box center [173, 142] width 130 height 10
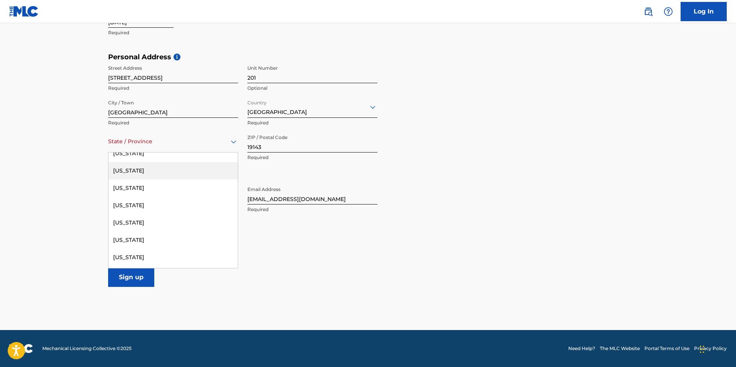
scroll to position [679, 0]
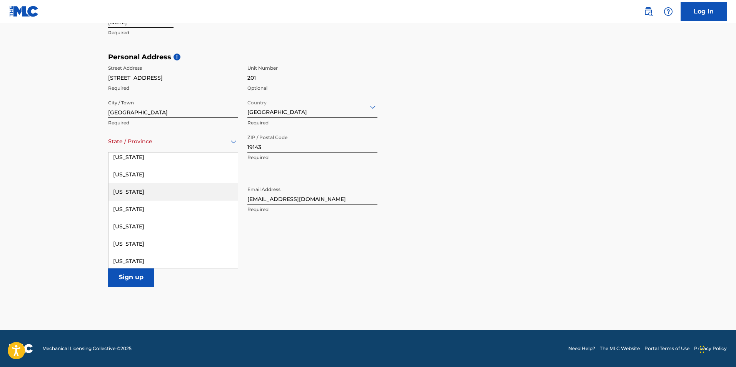
click at [151, 195] on div "[US_STATE]" at bounding box center [173, 191] width 129 height 17
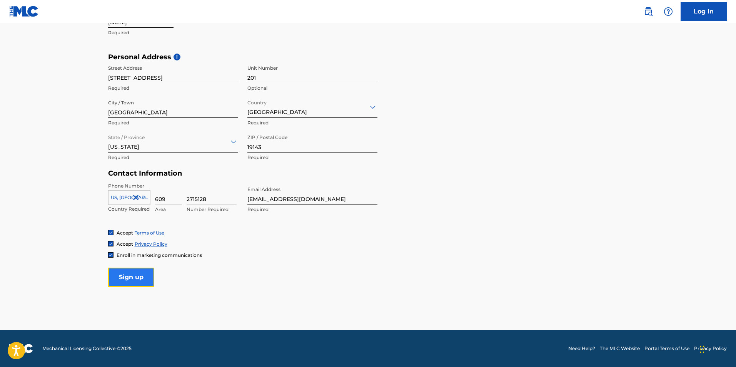
click at [131, 283] on input "Sign up" at bounding box center [131, 277] width 46 height 19
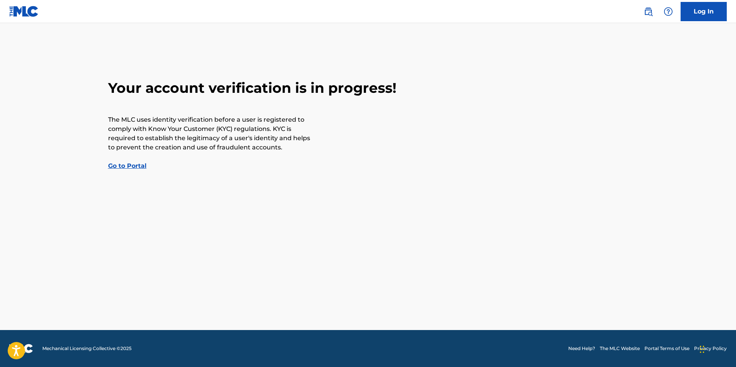
click at [28, 10] on img at bounding box center [24, 11] width 30 height 11
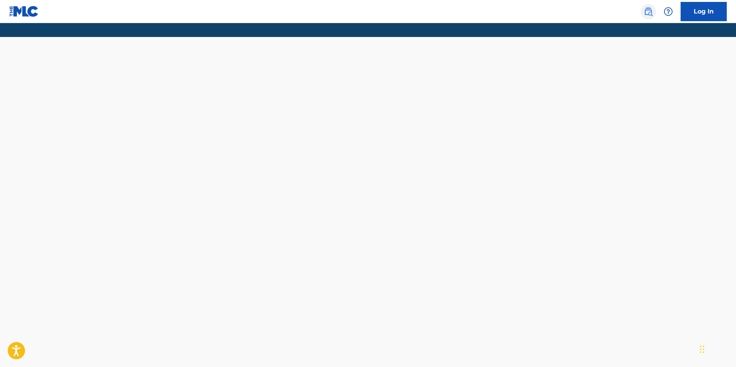
click at [652, 15] on img at bounding box center [648, 11] width 9 height 9
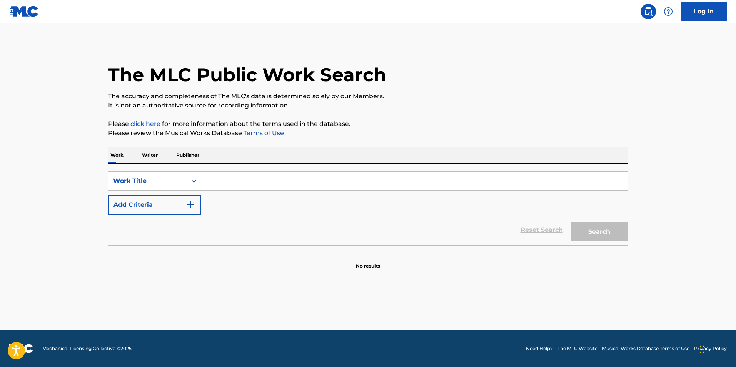
click at [652, 15] on img at bounding box center [648, 11] width 9 height 9
click at [147, 156] on p "Writer" at bounding box center [150, 155] width 20 height 16
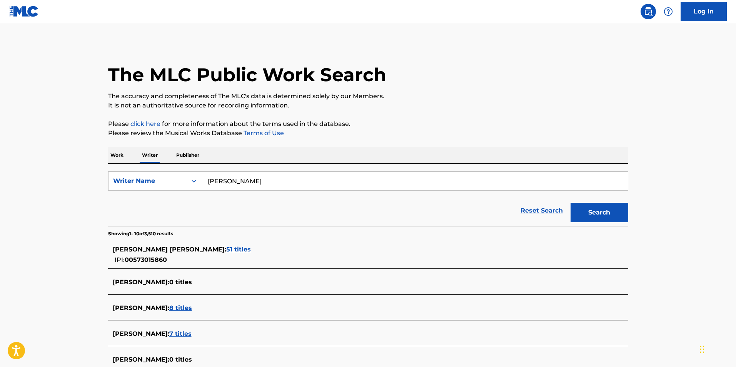
click at [114, 249] on span "[PERSON_NAME] [PERSON_NAME] :" at bounding box center [170, 249] width 114 height 7
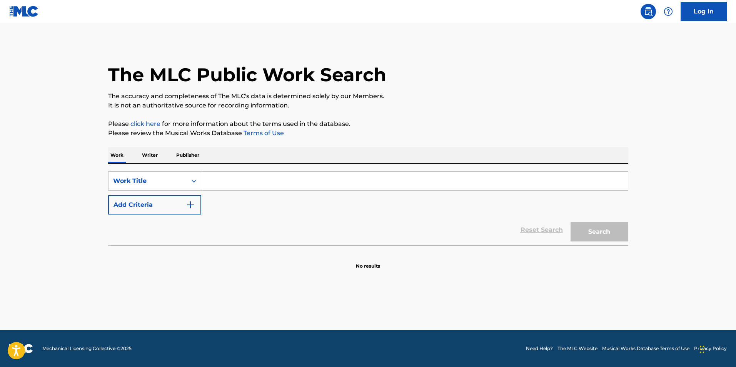
click at [147, 152] on p "Writer" at bounding box center [150, 155] width 20 height 16
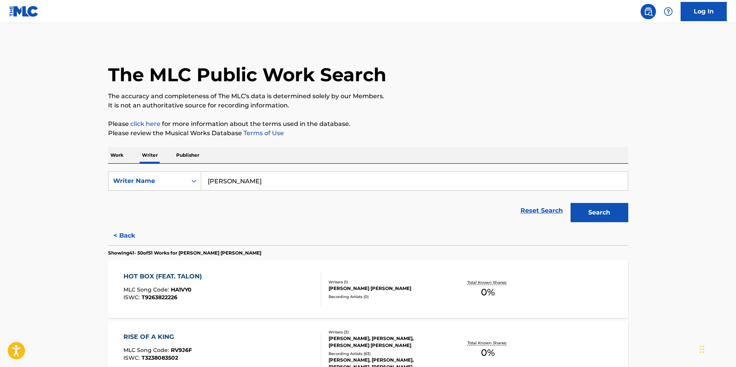
click at [237, 178] on input "[PERSON_NAME]" at bounding box center [414, 181] width 427 height 18
click at [289, 181] on input "[PERSON_NAME]" at bounding box center [414, 181] width 427 height 18
click at [547, 216] on link "Reset Search" at bounding box center [542, 210] width 50 height 17
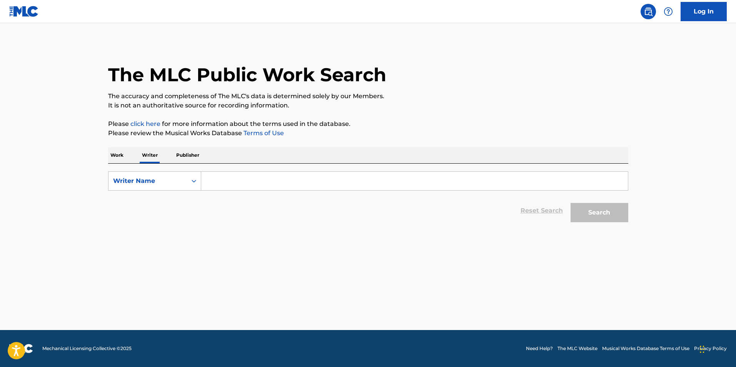
click at [301, 182] on input "Search Form" at bounding box center [414, 181] width 427 height 18
type input "[PERSON_NAME]"
click at [594, 209] on button "Search" at bounding box center [600, 212] width 58 height 19
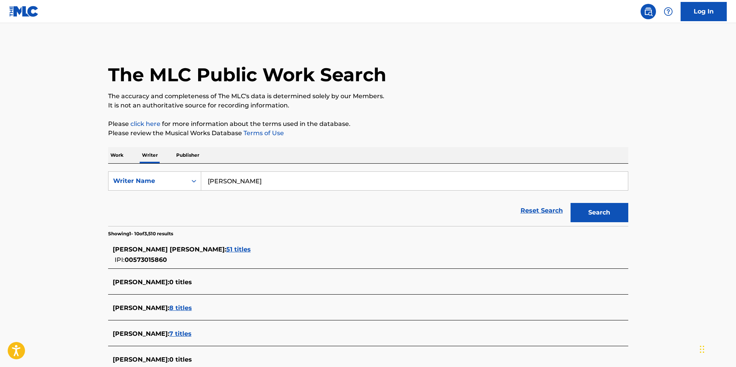
click at [107, 249] on div "The MLC Public Work Search The accuracy and completeness of The MLC's data is d…" at bounding box center [368, 295] width 539 height 507
drag, startPoint x: 107, startPoint y: 249, endPoint x: 218, endPoint y: 251, distance: 110.9
click at [218, 251] on div "The MLC Public Work Search The accuracy and completeness of The MLC's data is d…" at bounding box center [368, 295] width 539 height 507
click at [218, 251] on span "[PERSON_NAME] [PERSON_NAME] :" at bounding box center [170, 249] width 114 height 7
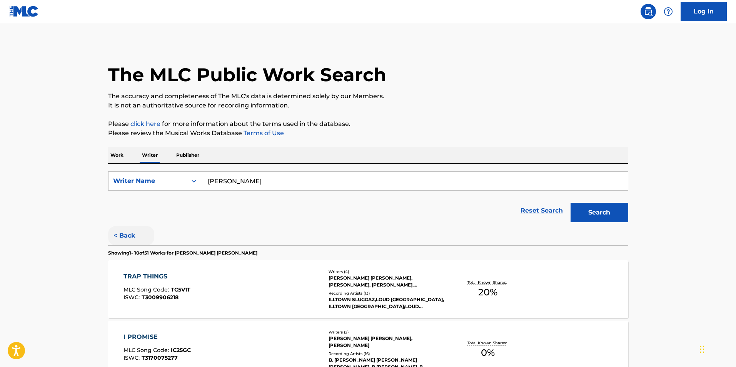
click at [125, 235] on button "< Back" at bounding box center [131, 235] width 46 height 19
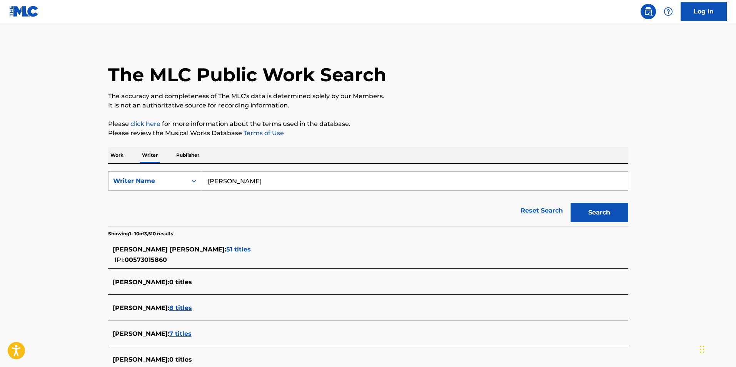
click at [124, 258] on span "IPI:" at bounding box center [120, 259] width 10 height 7
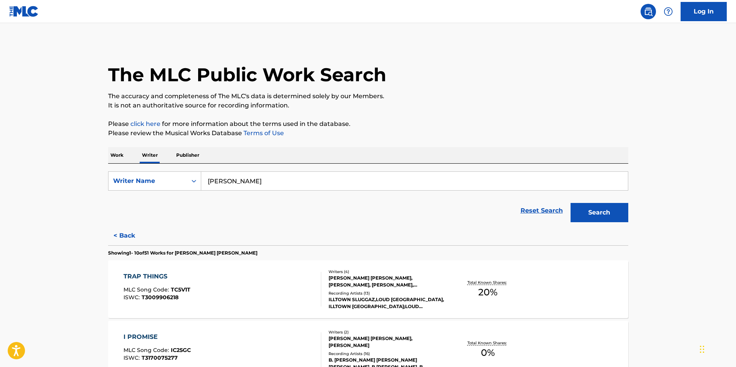
click at [119, 239] on button "< Back" at bounding box center [131, 235] width 46 height 19
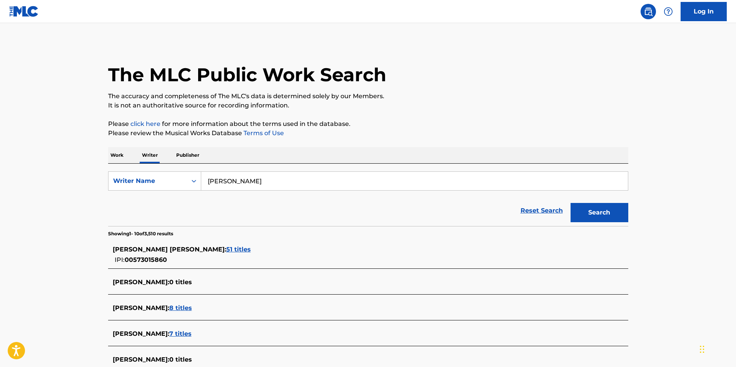
drag, startPoint x: 100, startPoint y: 262, endPoint x: 139, endPoint y: 259, distance: 38.2
click at [113, 260] on div "The MLC Public Work Search The accuracy and completeness of The MLC's data is d…" at bounding box center [368, 295] width 539 height 507
drag, startPoint x: 139, startPoint y: 259, endPoint x: 152, endPoint y: 257, distance: 13.6
click at [152, 257] on div "IPI: 00573015860" at bounding box center [136, 259] width 46 height 10
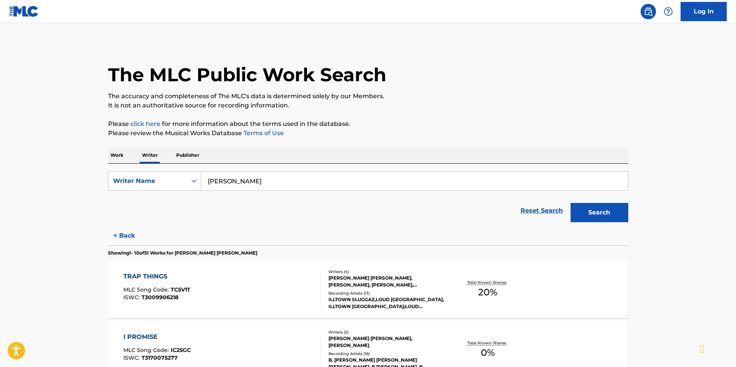
click at [144, 256] on p "Showing 1 - 10 of 51 Works for [PERSON_NAME] [PERSON_NAME]" at bounding box center [182, 252] width 149 height 7
click at [119, 234] on button "< Back" at bounding box center [131, 235] width 46 height 19
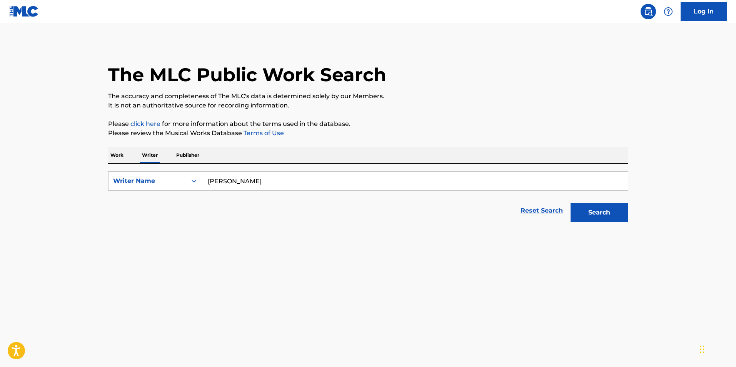
click at [119, 234] on button "< Back" at bounding box center [131, 235] width 46 height 19
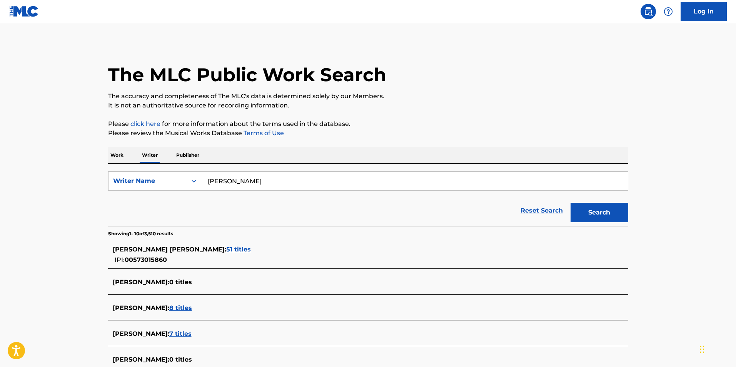
click at [124, 258] on span "IPI:" at bounding box center [120, 259] width 10 height 7
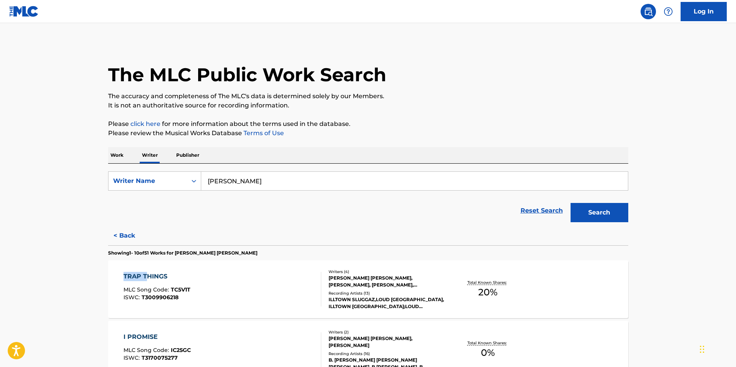
click at [122, 234] on button "< Back" at bounding box center [131, 235] width 46 height 19
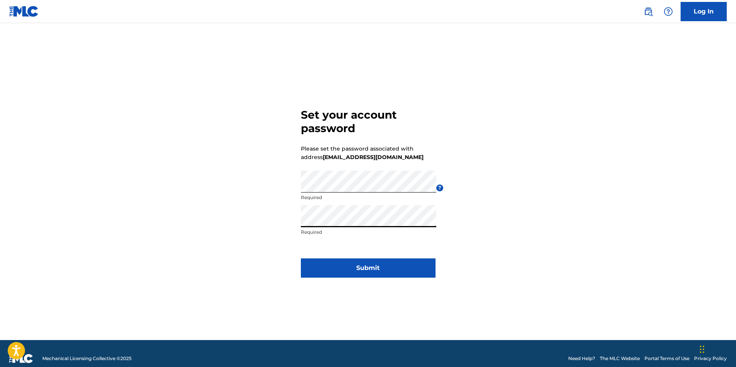
click button "Submit" at bounding box center [368, 267] width 135 height 19
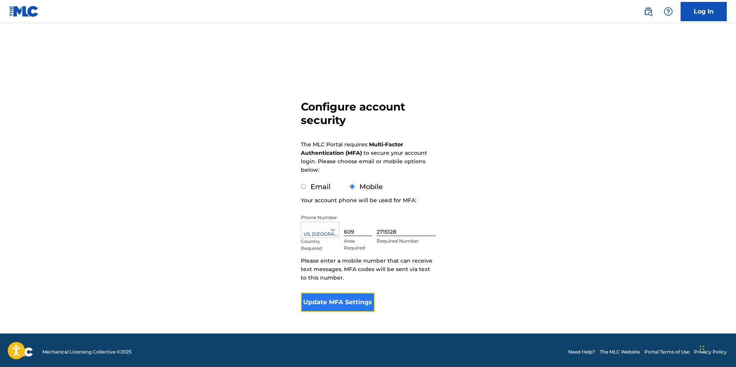
click at [347, 304] on button "Update MFA Settings" at bounding box center [338, 302] width 74 height 19
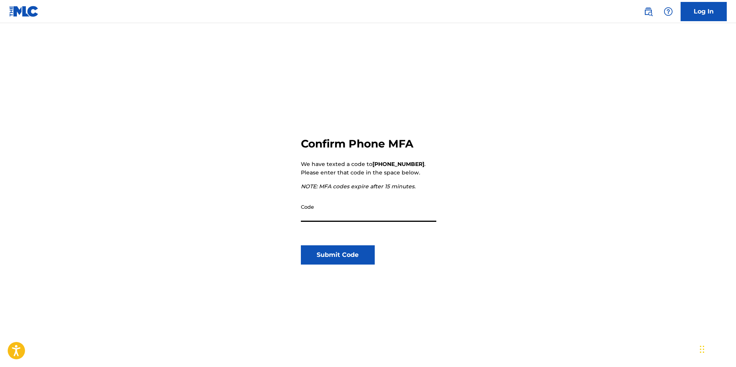
click at [371, 220] on input "Code" at bounding box center [368, 211] width 135 height 22
type input "582015"
click button "Submit Code" at bounding box center [338, 254] width 74 height 19
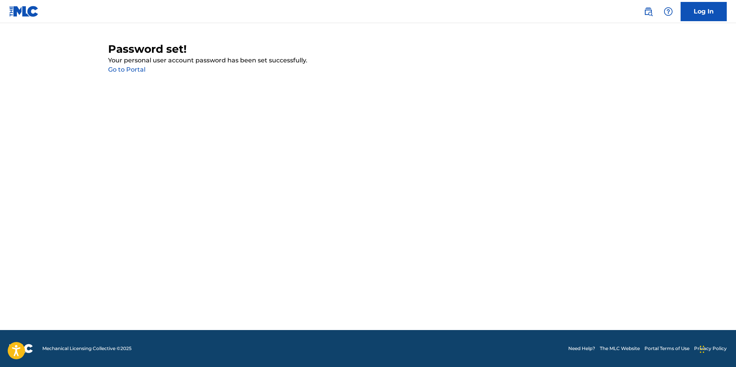
click at [431, 80] on main "Password set! Your personal user account password has been set successfully. Go…" at bounding box center [368, 176] width 736 height 307
click at [120, 69] on link "Go to Portal" at bounding box center [126, 69] width 37 height 7
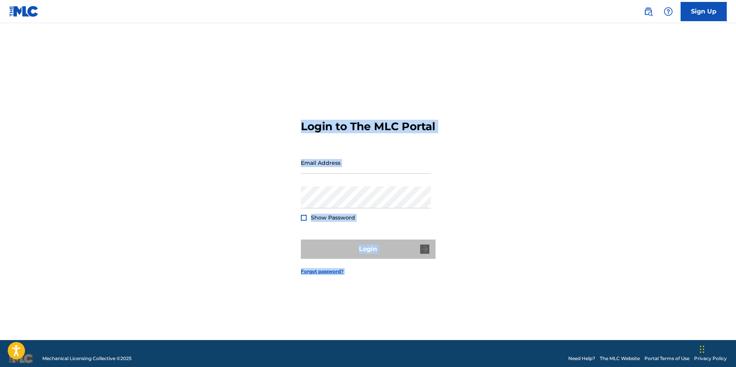
click at [550, 183] on div "Login to The MLC Portal Email Address Password Show Password Login Forgot passw…" at bounding box center [368, 191] width 539 height 298
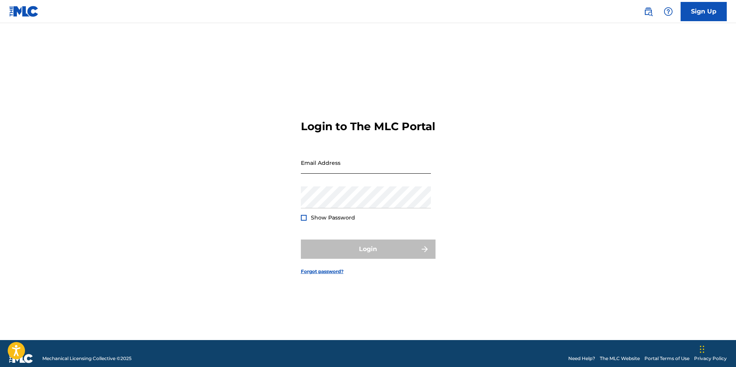
click at [400, 174] on input "Email Address" at bounding box center [366, 163] width 130 height 22
click at [402, 166] on input "Email Address" at bounding box center [366, 163] width 130 height 22
type input "[EMAIL_ADDRESS][DOMAIN_NAME]"
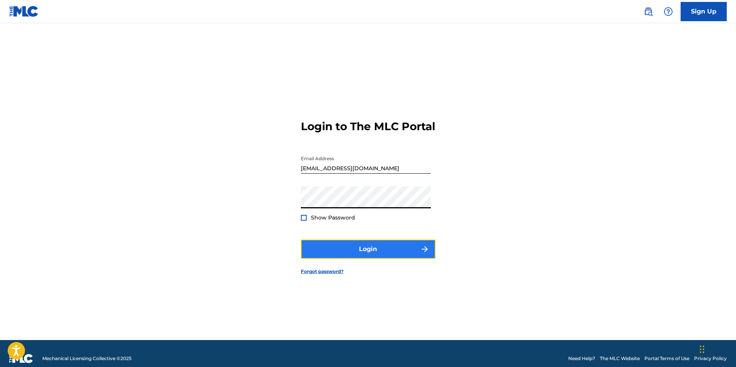
click at [361, 259] on button "Login" at bounding box center [368, 248] width 135 height 19
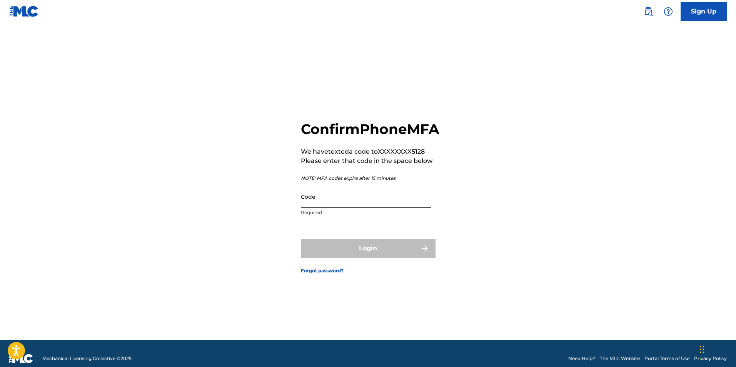
click at [408, 207] on input "Code" at bounding box center [366, 197] width 130 height 22
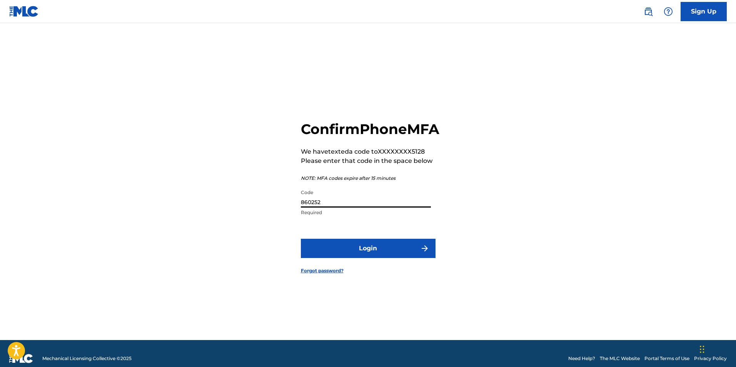
type input "860252"
click at [301, 239] on button "Login" at bounding box center [368, 248] width 135 height 19
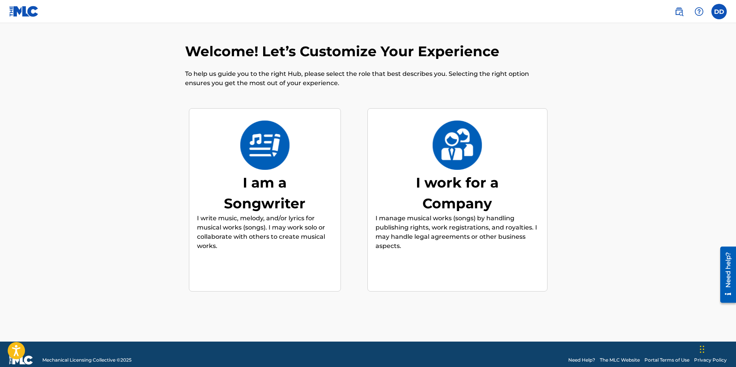
click at [256, 196] on div "I am a Songwriter" at bounding box center [264, 193] width 115 height 42
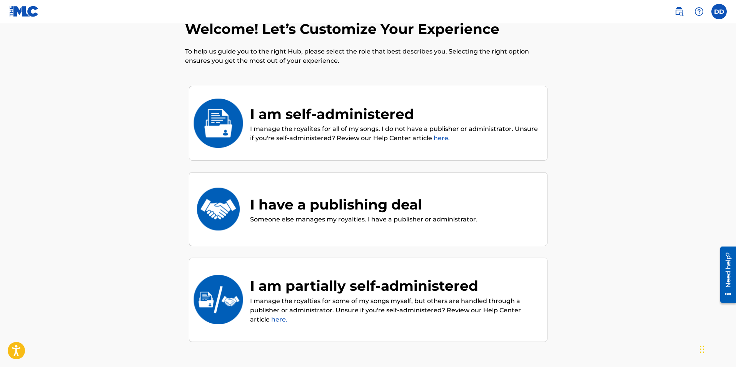
scroll to position [35, 0]
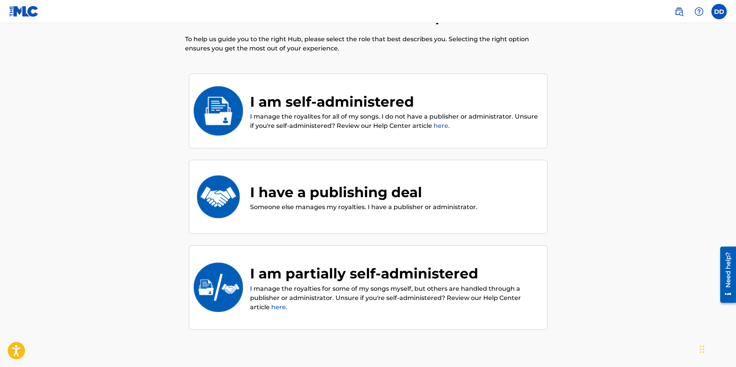
click at [393, 133] on div "I am self-administered I manage the royalites for all of my songs. I do not hav…" at bounding box center [368, 111] width 359 height 75
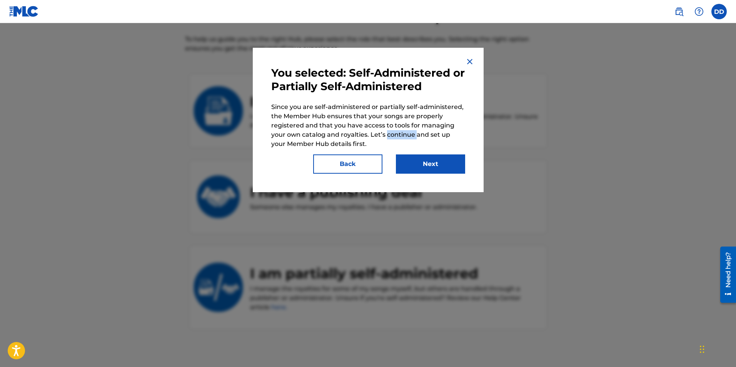
click at [393, 133] on p "Since you are self-administered or partially self-administered, the Member Hub …" at bounding box center [368, 125] width 194 height 46
click at [425, 171] on button "Next" at bounding box center [430, 163] width 69 height 19
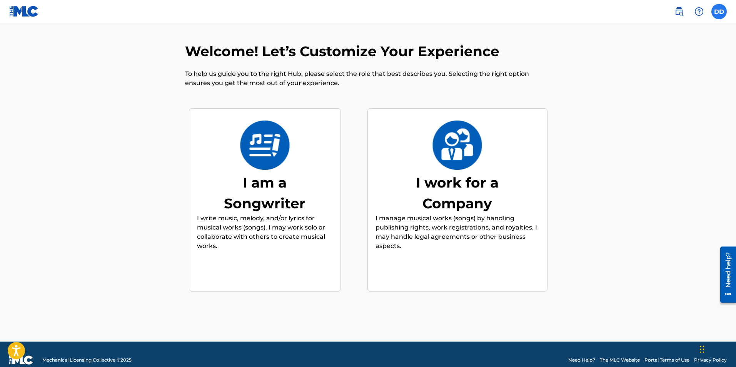
click at [722, 9] on label at bounding box center [719, 11] width 15 height 15
click at [719, 12] on input "DD Derrick Domingo silentempireinc@gmail.com Notification Preferences Profile L…" at bounding box center [719, 12] width 0 height 0
click at [648, 99] on div "Notification Preferences Profile Log out" at bounding box center [678, 96] width 95 height 52
click at [719, 12] on input "DD Derrick Domingo silentempireinc@gmail.com Notification Preferences Profile L…" at bounding box center [719, 12] width 0 height 0
click at [648, 99] on div "Notification Preferences Profile Log out" at bounding box center [678, 96] width 95 height 52
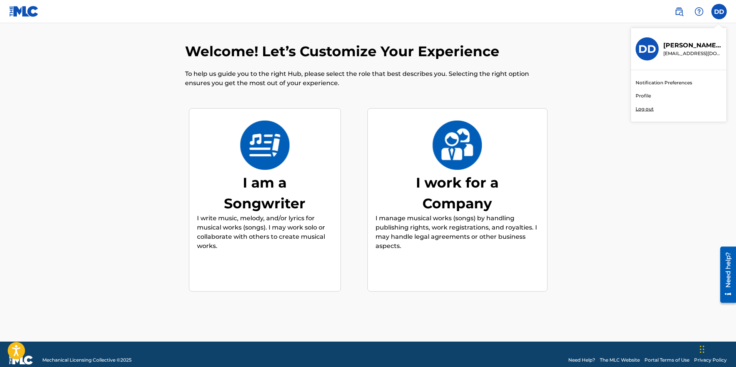
click at [719, 12] on input "DD Derrick Domingo silentempireinc@gmail.com Notification Preferences Profile L…" at bounding box center [719, 12] width 0 height 0
click at [647, 94] on link "Profile" at bounding box center [643, 95] width 15 height 7
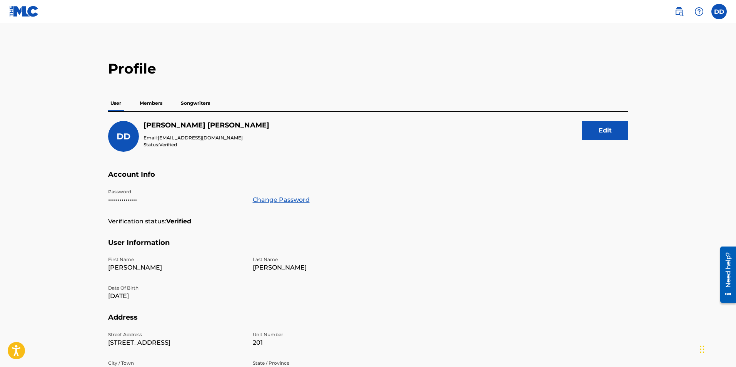
click at [197, 107] on p "Songwriters" at bounding box center [196, 103] width 34 height 16
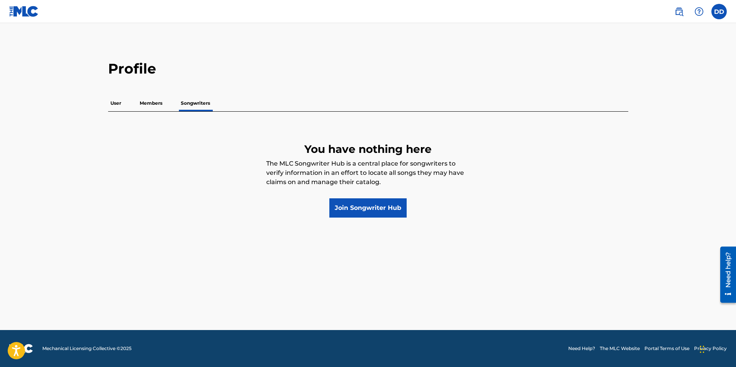
click at [597, 209] on div "You have nothing here The MLC Songwriter Hub is a central place for songwriters…" at bounding box center [368, 172] width 520 height 90
drag, startPoint x: 597, startPoint y: 209, endPoint x: 378, endPoint y: 202, distance: 219.1
click at [378, 202] on link "Join Songwriter Hub" at bounding box center [367, 207] width 77 height 19
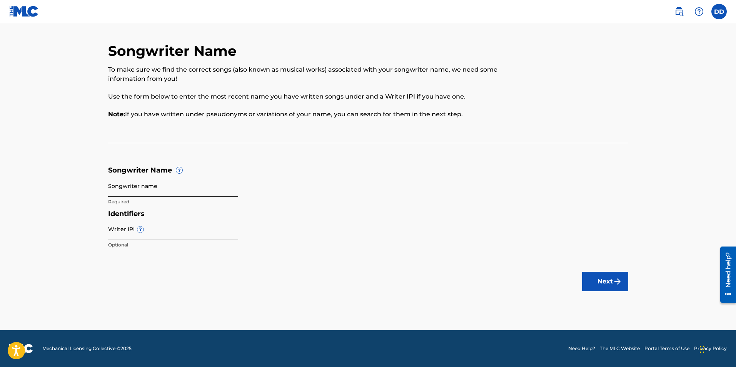
click at [145, 187] on input "Songwriter name" at bounding box center [173, 186] width 130 height 22
click at [217, 228] on input "Writer IPI ?" at bounding box center [173, 229] width 130 height 22
click at [219, 234] on input "Writer IPI ?" at bounding box center [173, 229] width 130 height 22
click at [168, 188] on input "Songwriter name" at bounding box center [173, 186] width 130 height 22
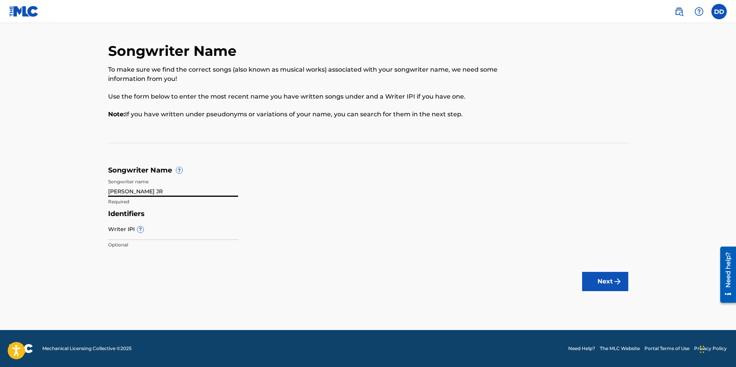
click at [161, 190] on input "DERRICK RANDELLDOMINGO JR" at bounding box center [173, 186] width 130 height 22
click at [160, 190] on input "DERRICK RANDELLDOMINGO JR" at bounding box center [173, 186] width 130 height 22
click at [161, 191] on input "DERRICK RANDELLDOMINGO JR" at bounding box center [173, 186] width 130 height 22
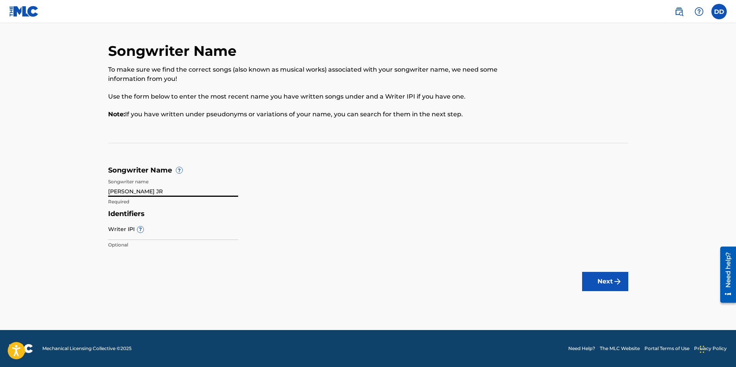
click at [161, 191] on input "DERRICK RANDELLDOMINGO JR" at bounding box center [173, 186] width 130 height 22
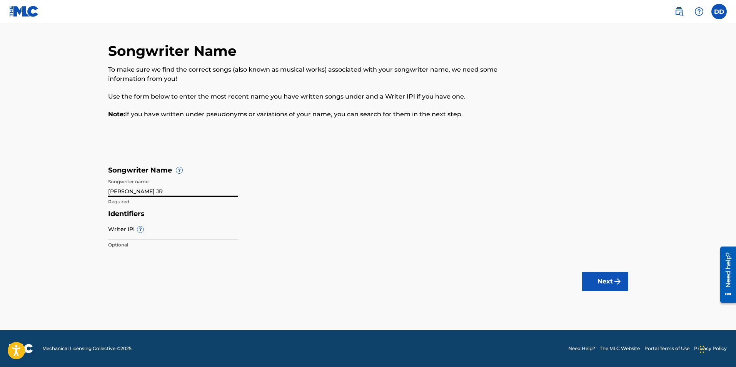
click at [161, 191] on input "DERRICK RANDELLDOMINGO JR" at bounding box center [173, 186] width 130 height 22
click at [160, 188] on input "DERRICK RANDELLDOMINGO JR" at bounding box center [173, 186] width 130 height 22
type input "[PERSON_NAME] [PERSON_NAME]"
click at [191, 231] on input "Writer IPI ?" at bounding box center [173, 229] width 130 height 22
type input "00573015860"
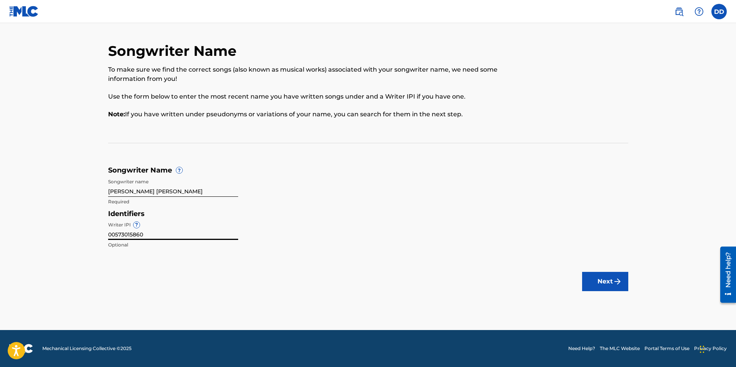
click at [582, 272] on button "Next" at bounding box center [605, 281] width 46 height 19
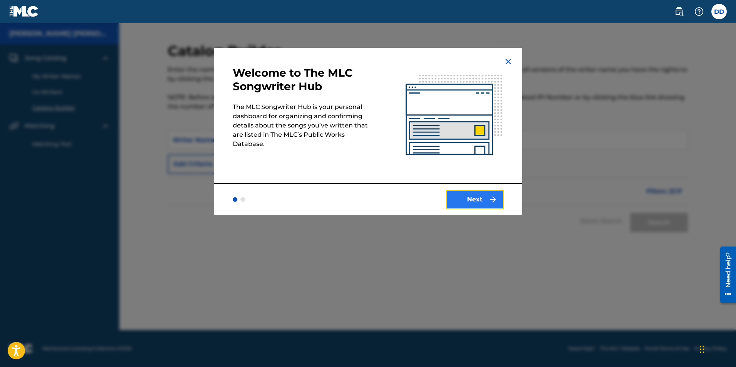
click at [491, 202] on img "submit" at bounding box center [492, 199] width 9 height 9
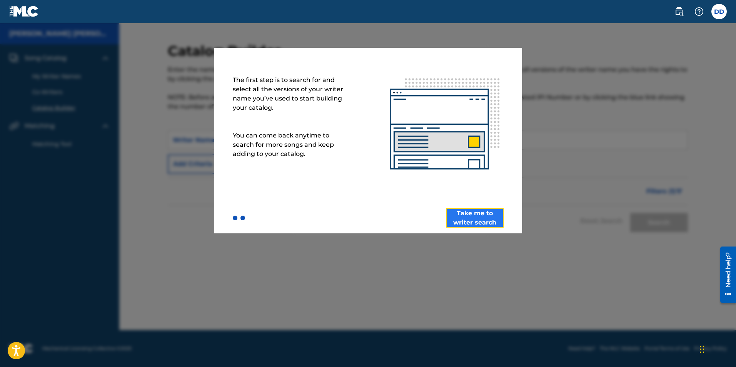
click at [491, 220] on button "Take me to writer search" at bounding box center [475, 217] width 58 height 19
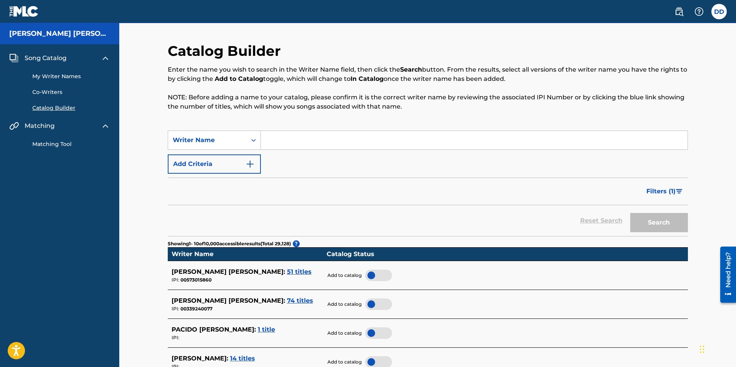
click at [373, 277] on div at bounding box center [378, 275] width 27 height 12
click at [377, 276] on div at bounding box center [378, 275] width 27 height 12
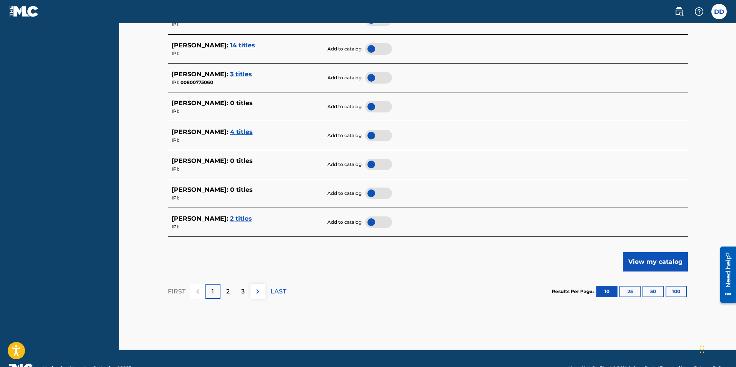
scroll to position [333, 0]
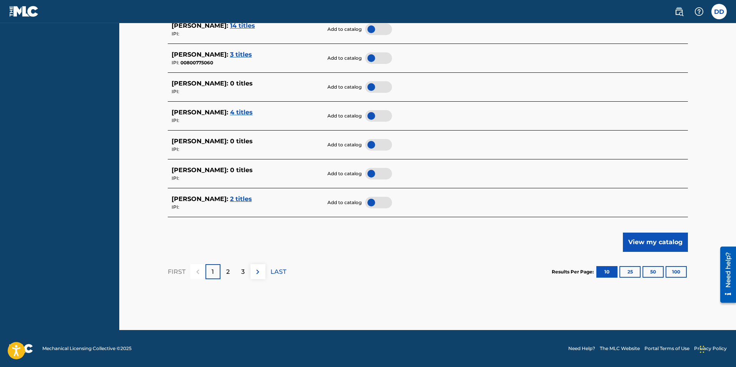
click at [247, 198] on span "2 titles" at bounding box center [241, 198] width 22 height 7
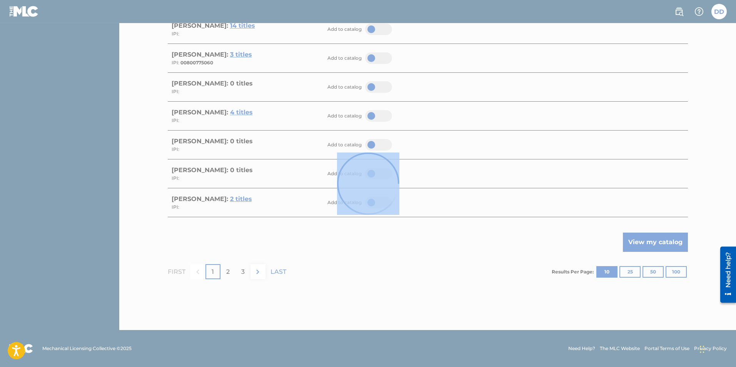
click at [247, 198] on div at bounding box center [368, 183] width 736 height 367
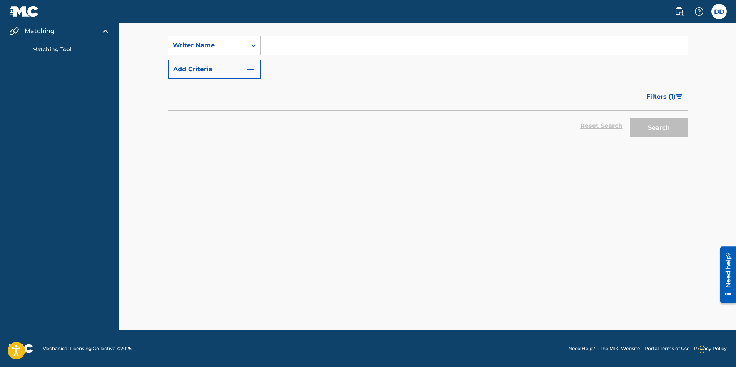
scroll to position [95, 0]
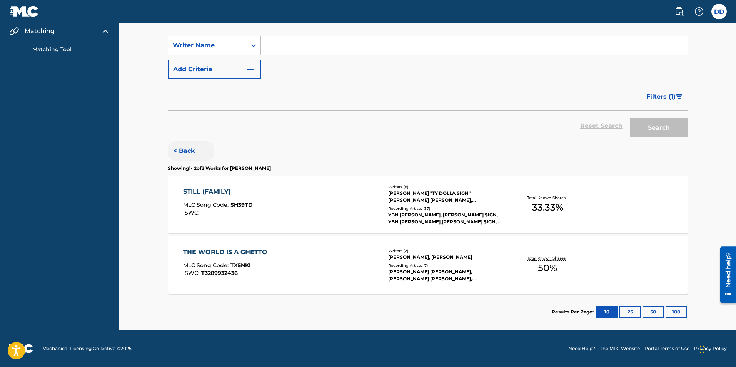
click at [185, 154] on button "< Back" at bounding box center [191, 150] width 46 height 19
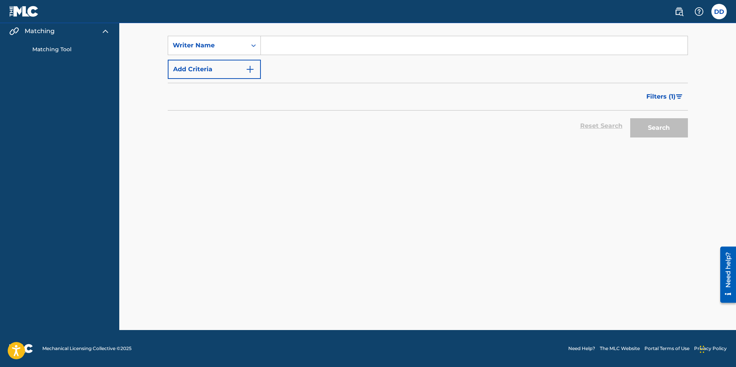
click at [185, 154] on button "< Back" at bounding box center [191, 150] width 46 height 19
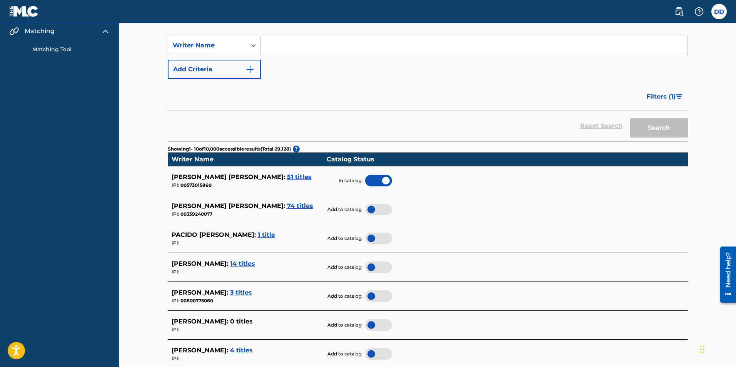
scroll to position [333, 0]
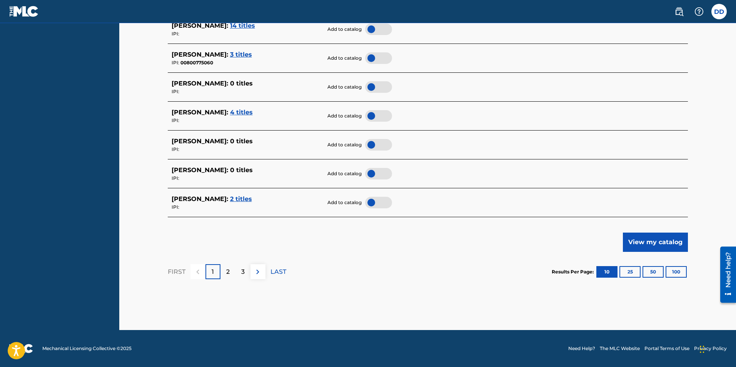
click at [385, 202] on div at bounding box center [378, 203] width 27 height 12
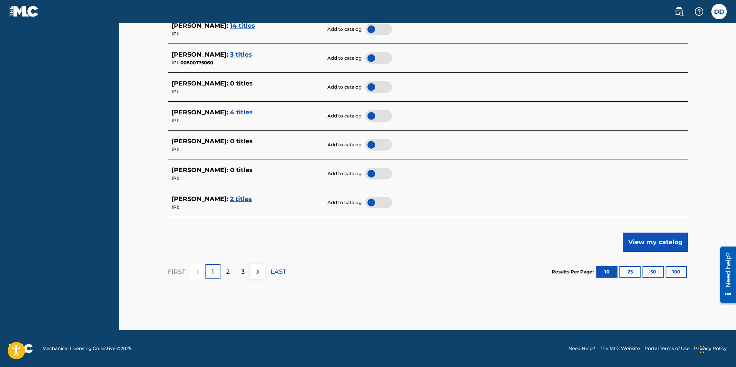
click at [385, 202] on div at bounding box center [378, 203] width 27 height 12
click at [377, 202] on div at bounding box center [378, 203] width 27 height 12
click at [227, 272] on p "2" at bounding box center [227, 271] width 3 height 9
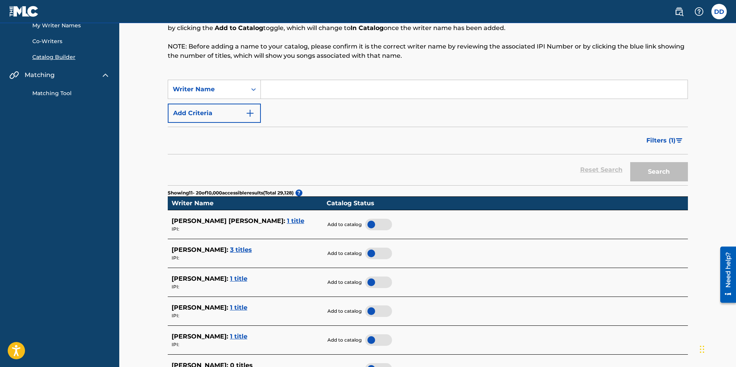
scroll to position [0, 0]
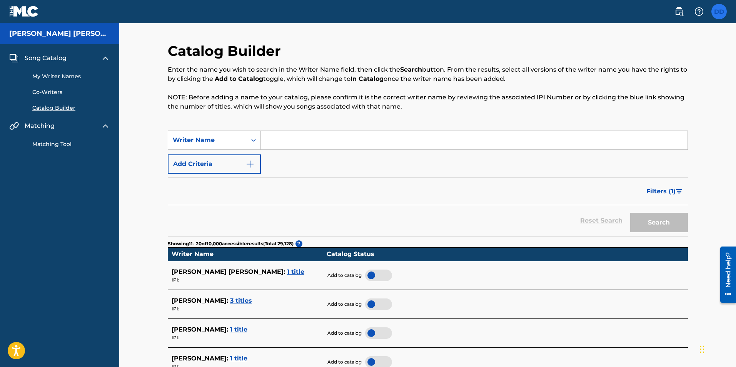
click at [718, 9] on label at bounding box center [719, 11] width 15 height 15
click at [719, 12] on input "DD Derrick Domingo silentempireinc@gmail.com Notification Preferences Profile L…" at bounding box center [719, 12] width 0 height 0
click at [721, 7] on label at bounding box center [719, 11] width 15 height 15
click at [719, 12] on input "DD Derrick Domingo silentempireinc@gmail.com Notification Preferences Profile L…" at bounding box center [719, 12] width 0 height 0
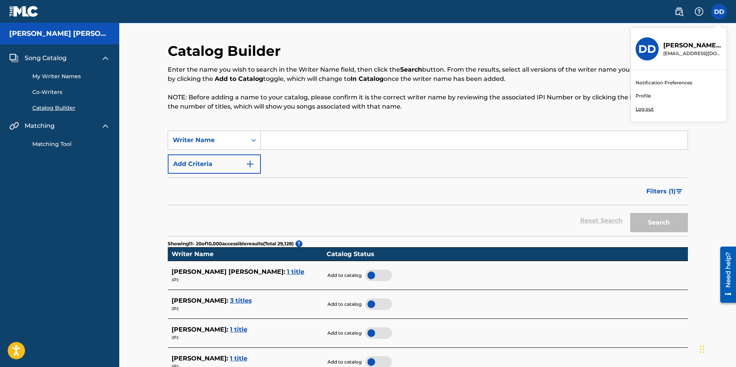
click at [644, 95] on link "Profile" at bounding box center [643, 95] width 15 height 7
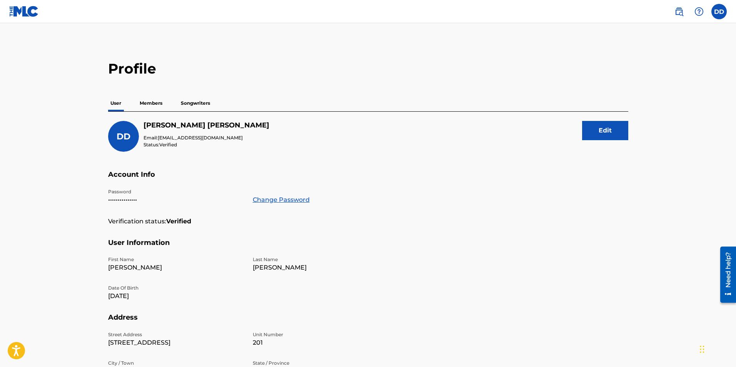
click at [191, 107] on p "Songwriters" at bounding box center [196, 103] width 34 height 16
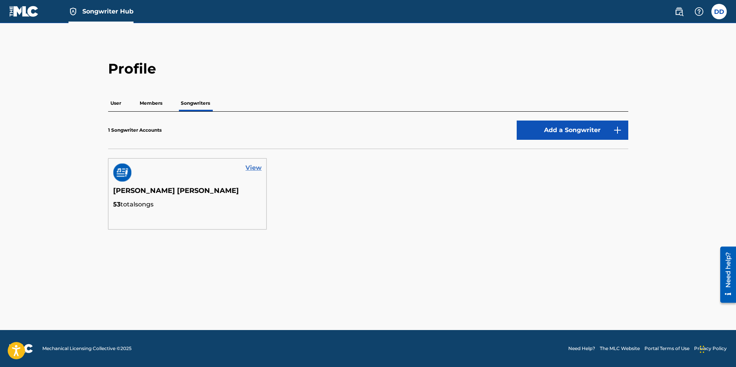
click at [258, 168] on link "View" at bounding box center [254, 167] width 16 height 9
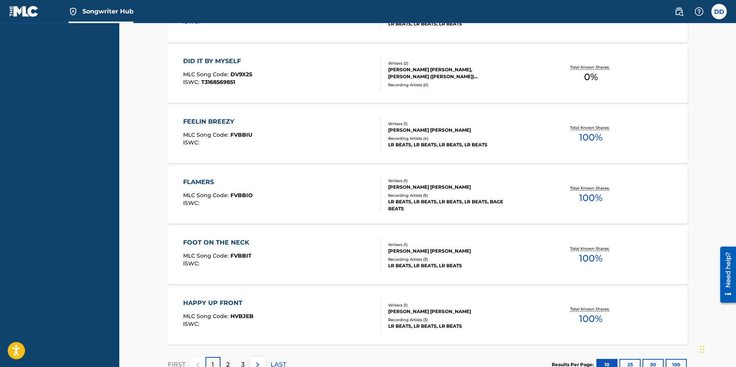
scroll to position [613, 0]
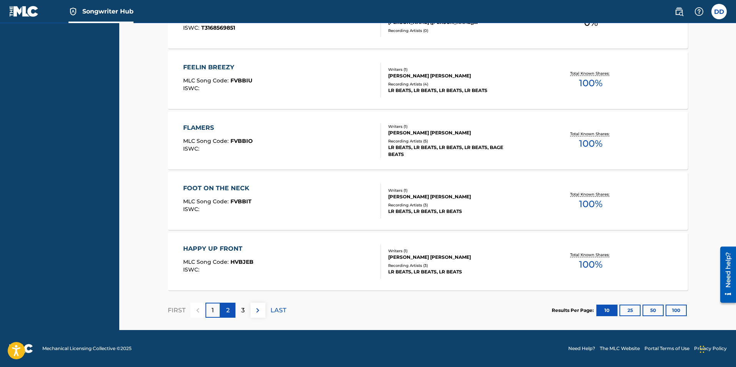
click at [224, 310] on div "2" at bounding box center [228, 310] width 15 height 15
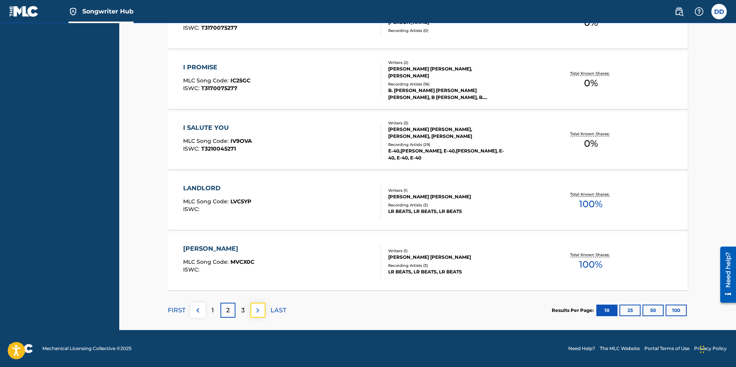
click at [251, 310] on button at bounding box center [258, 310] width 15 height 15
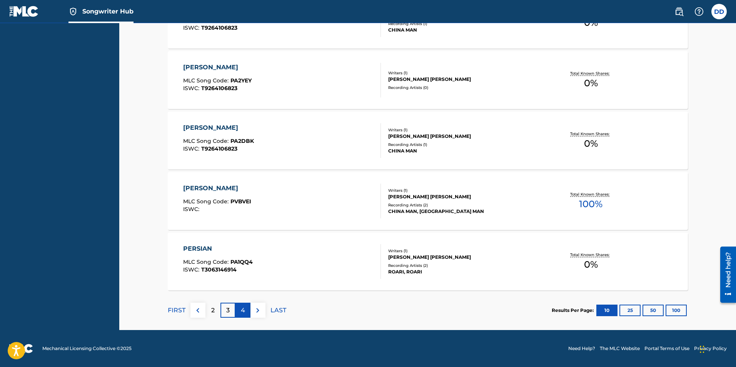
click at [243, 308] on p "4" at bounding box center [243, 310] width 4 height 9
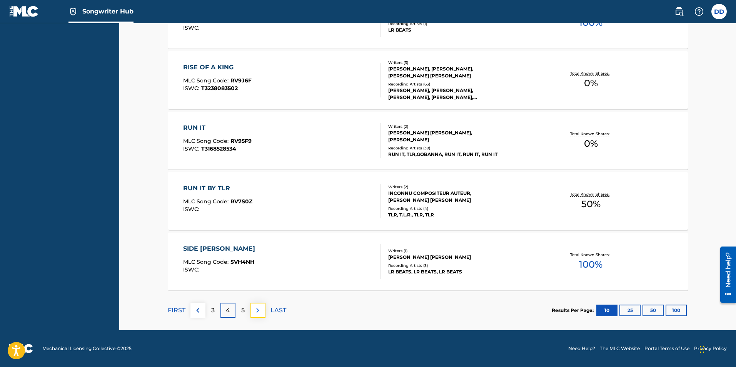
click at [257, 309] on img at bounding box center [257, 310] width 9 height 9
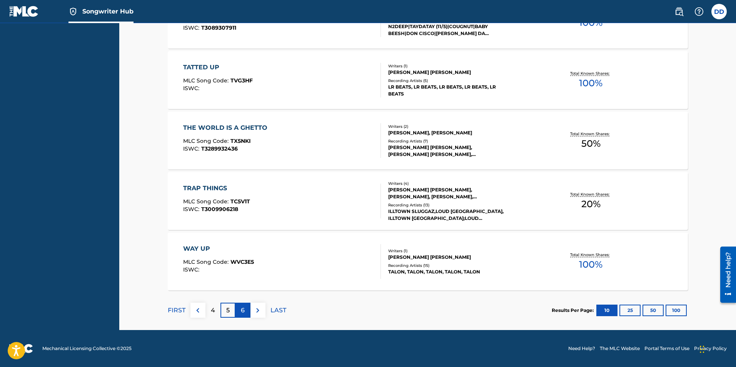
click at [243, 313] on p "6" at bounding box center [243, 310] width 4 height 9
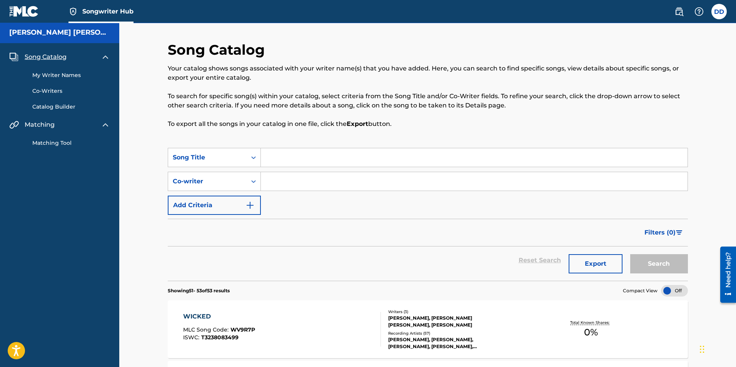
scroll to position [190, 0]
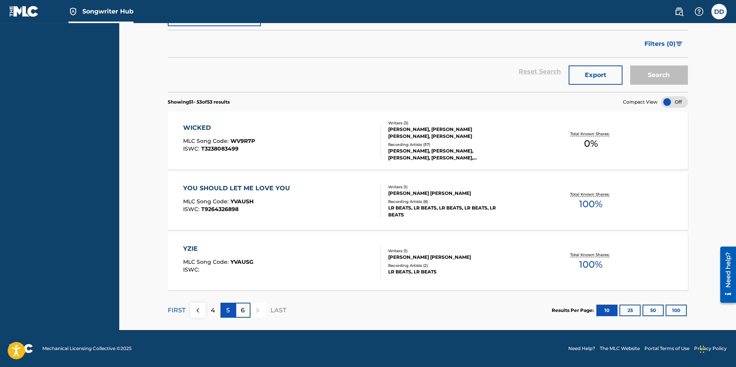
click at [226, 310] on p "5" at bounding box center [227, 310] width 3 height 9
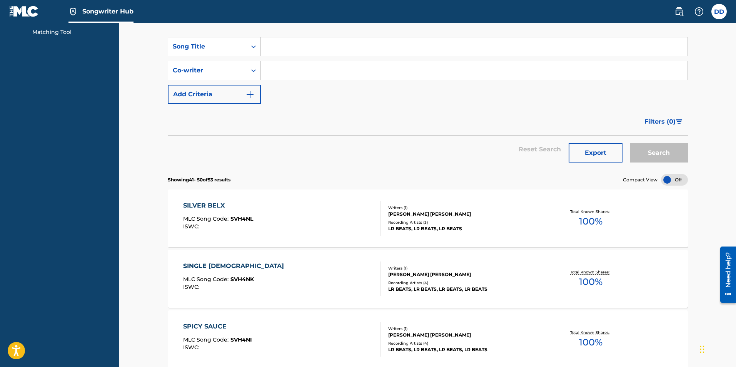
scroll to position [0, 0]
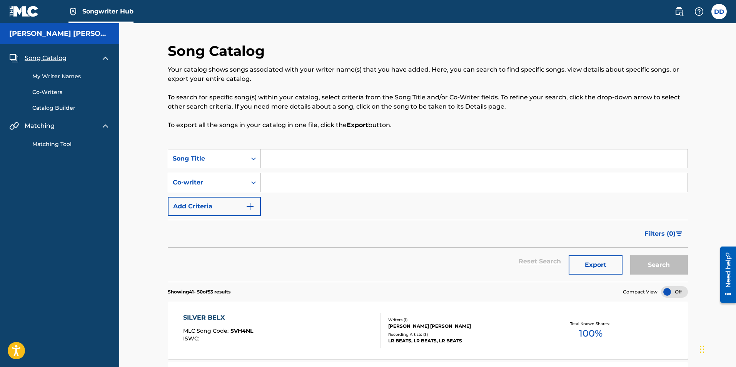
click at [61, 108] on link "Catalog Builder" at bounding box center [71, 108] width 78 height 8
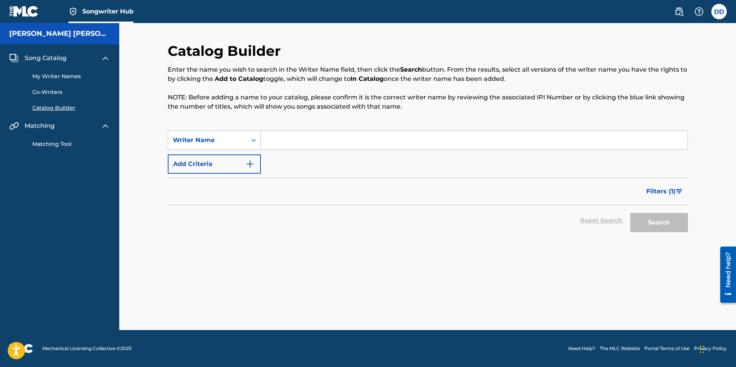
click at [61, 91] on link "Co-Writers" at bounding box center [71, 92] width 78 height 8
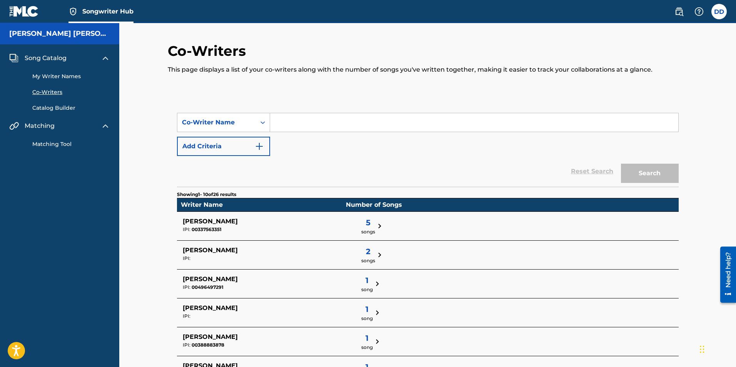
click at [64, 77] on link "My Writer Names" at bounding box center [71, 76] width 78 height 8
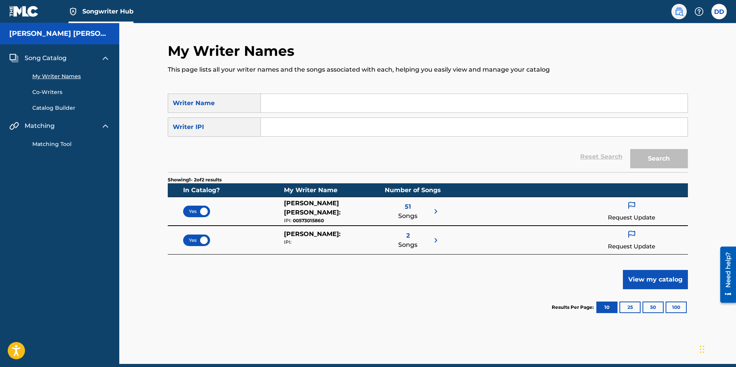
click at [681, 15] on img at bounding box center [679, 11] width 9 height 9
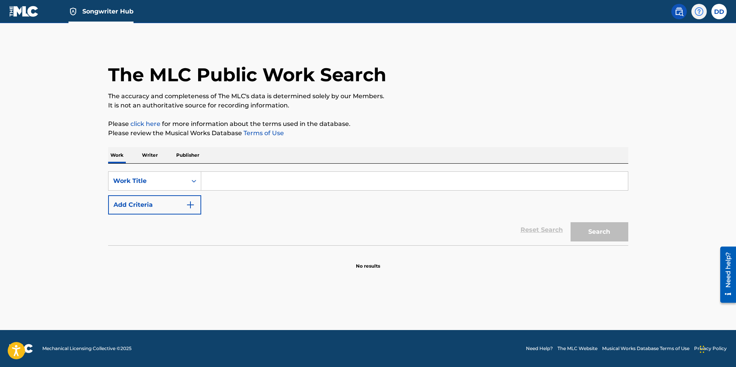
click at [700, 14] on img at bounding box center [699, 11] width 9 height 9
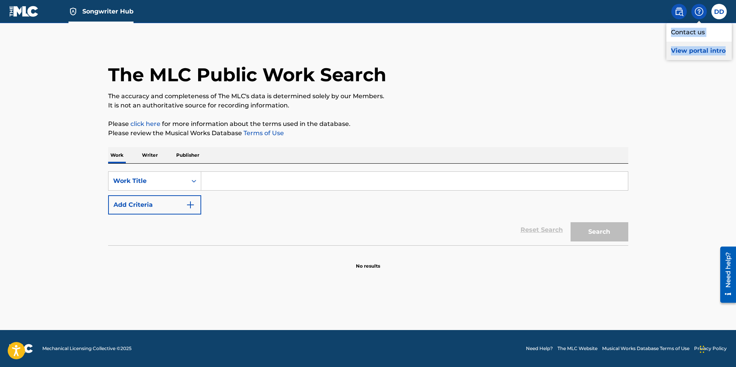
click at [699, 51] on p "View portal intro" at bounding box center [699, 51] width 65 height 18
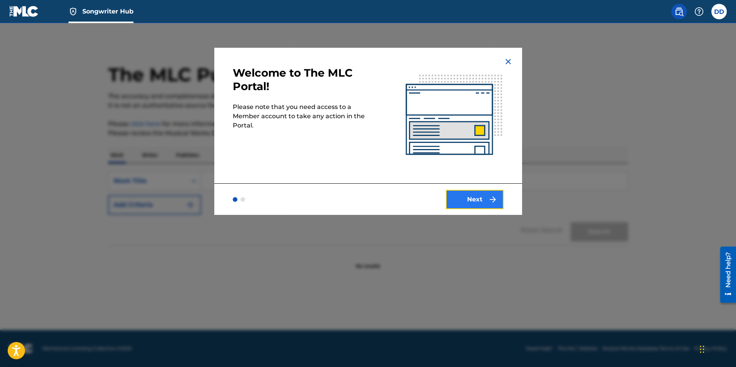
click at [491, 200] on img "submit" at bounding box center [492, 199] width 9 height 9
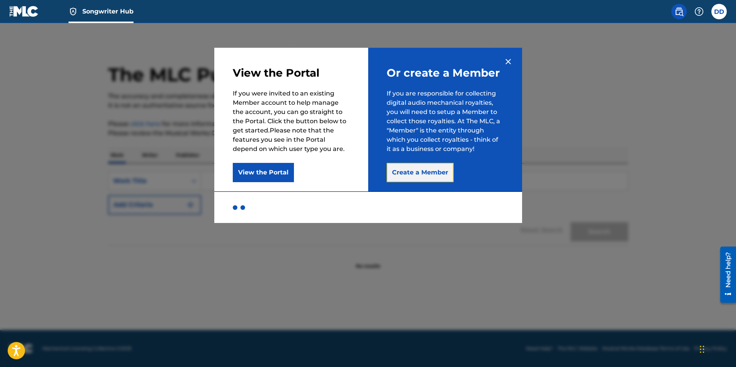
click at [435, 164] on button "Create a Member" at bounding box center [420, 172] width 67 height 19
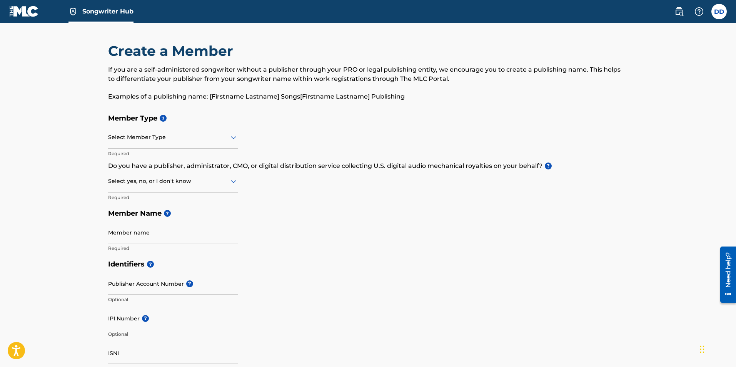
click at [159, 136] on div at bounding box center [173, 137] width 130 height 10
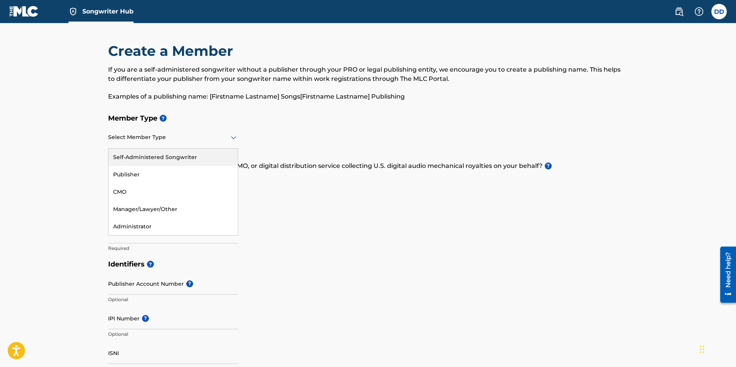
click at [206, 159] on div "Self-Administered Songwriter" at bounding box center [173, 157] width 129 height 17
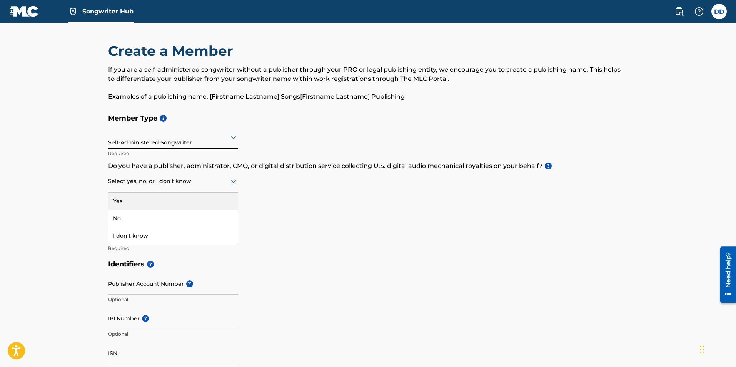
click at [216, 181] on div at bounding box center [173, 181] width 130 height 10
click at [167, 201] on div "Yes" at bounding box center [173, 200] width 129 height 17
click at [167, 201] on p "Required" at bounding box center [173, 197] width 130 height 7
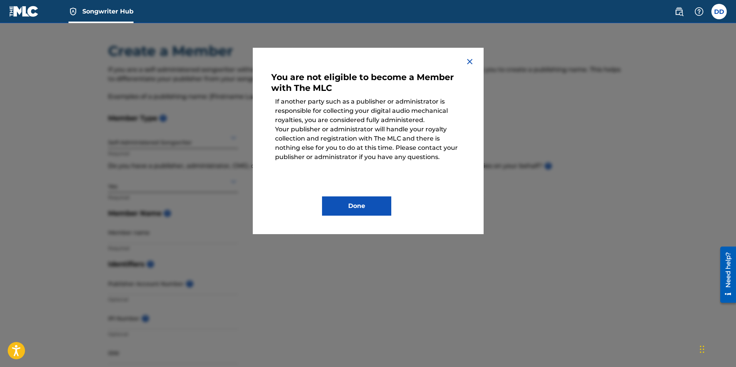
click at [464, 64] on div "You are not eligible to become a Member with The MLC If another party such as a…" at bounding box center [368, 141] width 231 height 186
click at [470, 65] on img at bounding box center [469, 61] width 9 height 9
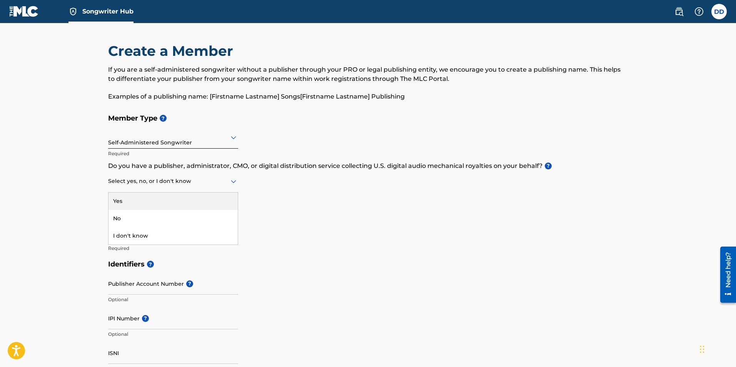
click at [201, 184] on div at bounding box center [173, 181] width 130 height 10
click at [196, 222] on div "No" at bounding box center [173, 218] width 129 height 17
click at [184, 235] on input "Member name" at bounding box center [173, 232] width 130 height 22
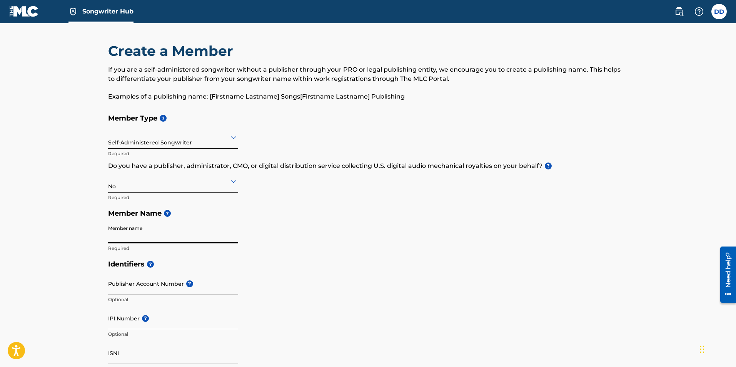
type input "Derrick Domingo"
type input "[STREET_ADDRESS]"
type input "201"
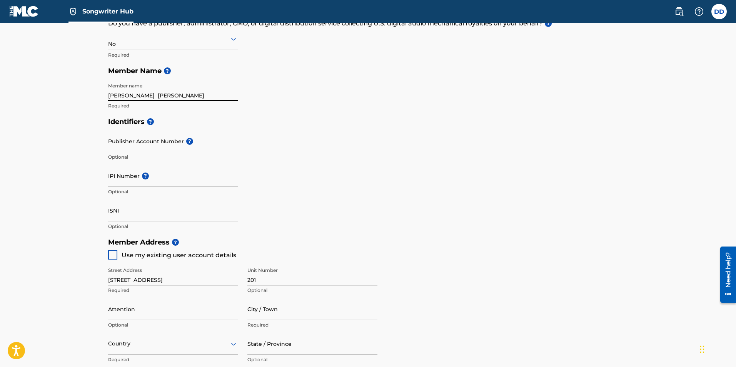
scroll to position [154, 0]
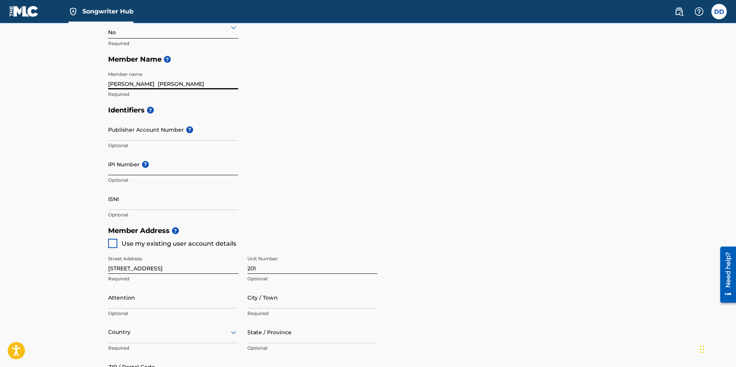
type input "Derrick RANDELL Domingo JR"
click at [119, 166] on input "IPI Number ?" at bounding box center [173, 164] width 130 height 22
type input "00573015860"
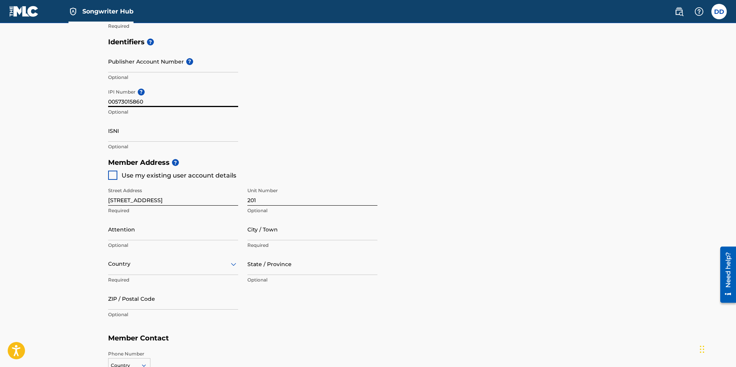
scroll to position [346, 0]
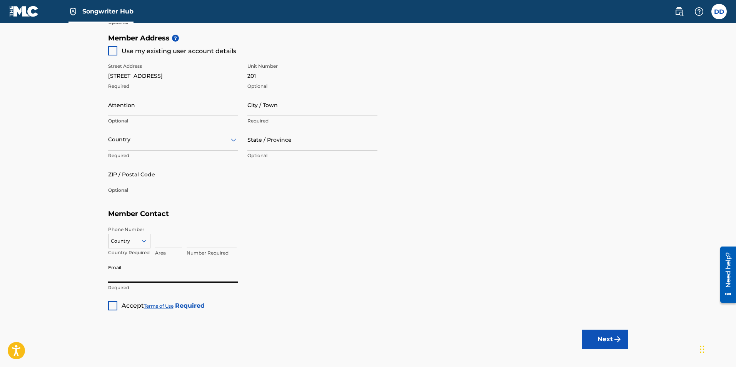
click at [129, 277] on input "Email" at bounding box center [173, 272] width 130 height 22
type input "[EMAIL_ADDRESS][DOMAIN_NAME]"
type input "Alysha Broughton"
type input "[GEOGRAPHIC_DATA]"
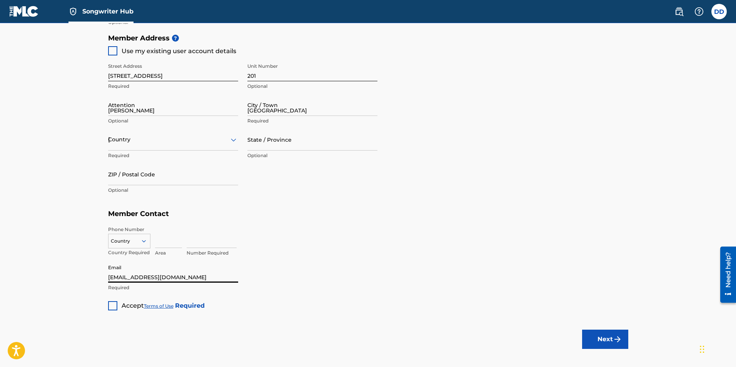
type input "pa"
type input "19143"
type input "1"
type input "609"
type input "2715128"
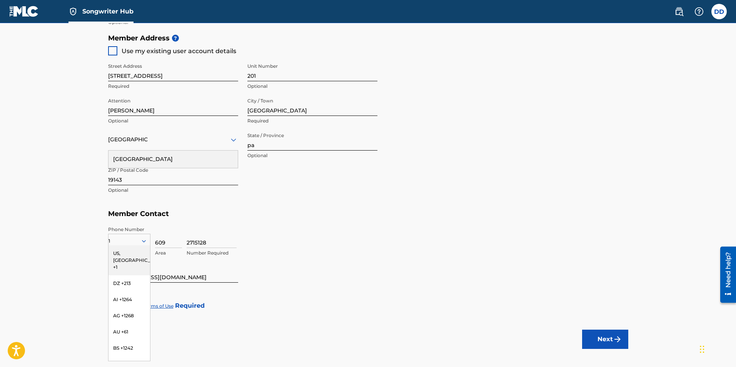
click at [352, 240] on div "2715128 Number Required" at bounding box center [408, 243] width 442 height 35
click at [199, 104] on input "Alysha Broughton" at bounding box center [173, 105] width 130 height 22
type input "Derrick Domingo"
click at [277, 199] on div "Street Address 4629 baltimore ave Required Unit Number 201 Optional Attention D…" at bounding box center [242, 128] width 269 height 146
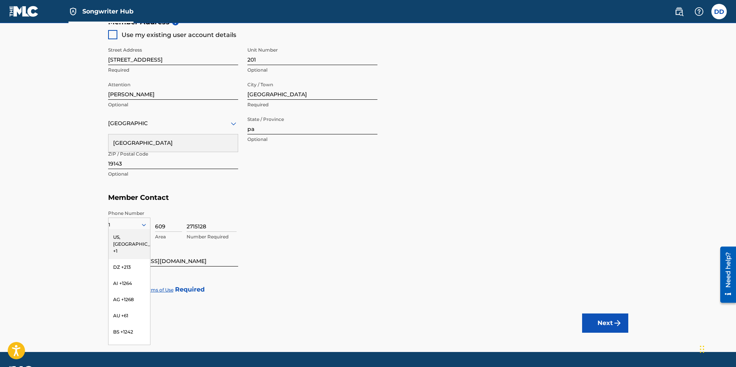
scroll to position [308, 0]
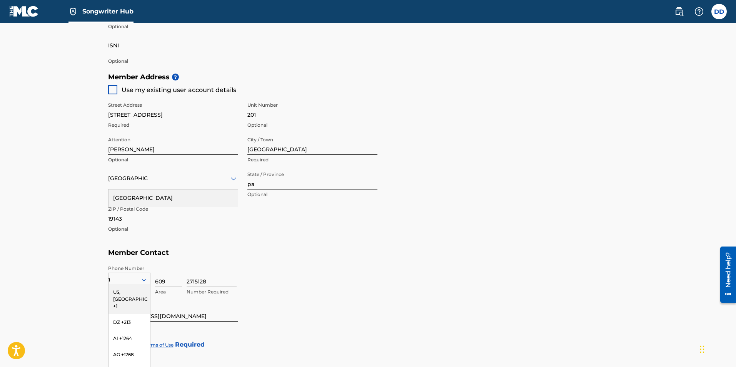
click at [123, 295] on div "US, [GEOGRAPHIC_DATA] +1" at bounding box center [130, 299] width 42 height 30
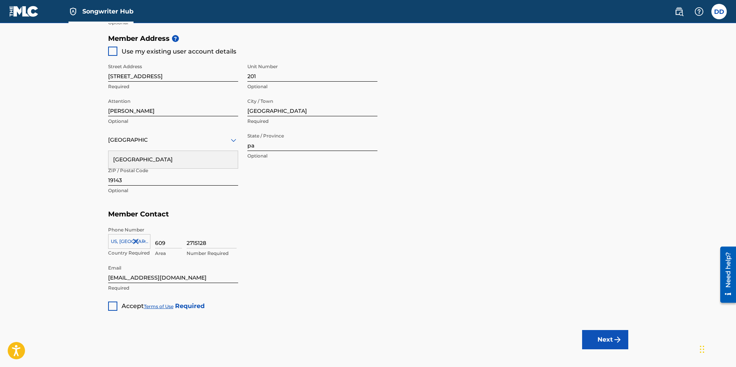
scroll to position [385, 0]
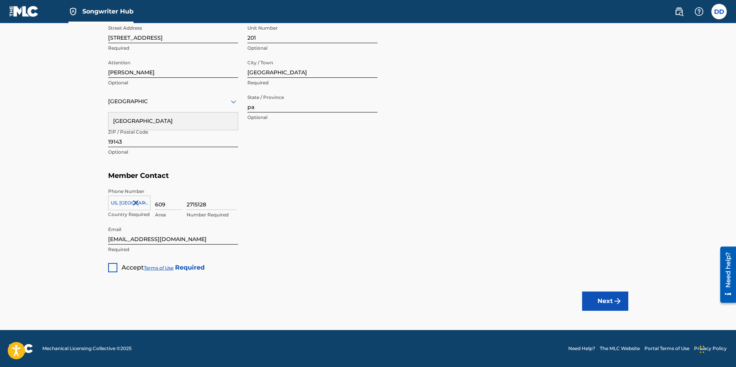
click at [115, 269] on div at bounding box center [112, 267] width 9 height 9
click at [611, 303] on button "Next" at bounding box center [605, 300] width 46 height 19
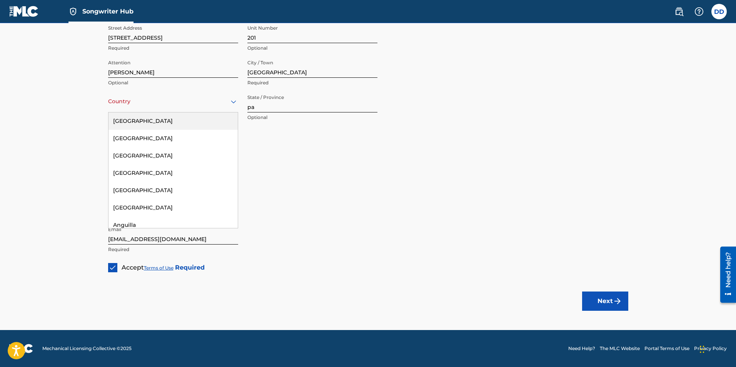
click at [213, 107] on div "Country" at bounding box center [173, 101] width 130 height 22
click at [211, 115] on div "[GEOGRAPHIC_DATA]" at bounding box center [173, 120] width 129 height 17
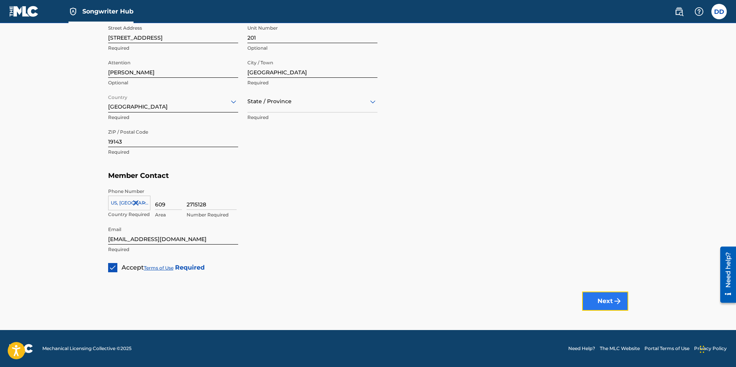
click at [615, 297] on img "submit" at bounding box center [617, 300] width 9 height 9
click at [319, 107] on div "State / Province" at bounding box center [312, 101] width 130 height 22
click at [297, 215] on div "[US_STATE]" at bounding box center [312, 215] width 129 height 17
click at [608, 300] on button "Next" at bounding box center [605, 300] width 46 height 19
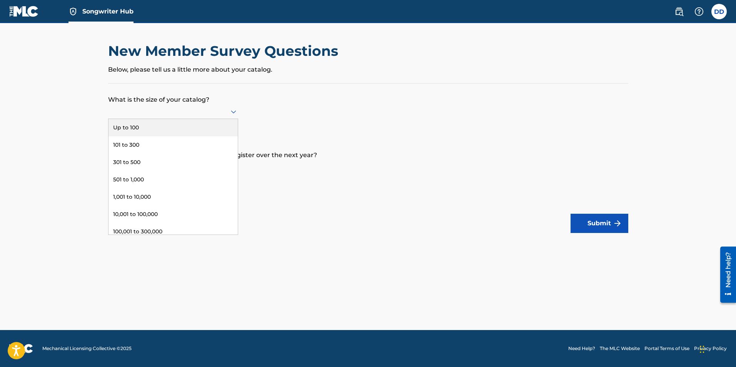
click at [202, 112] on div at bounding box center [173, 112] width 130 height 10
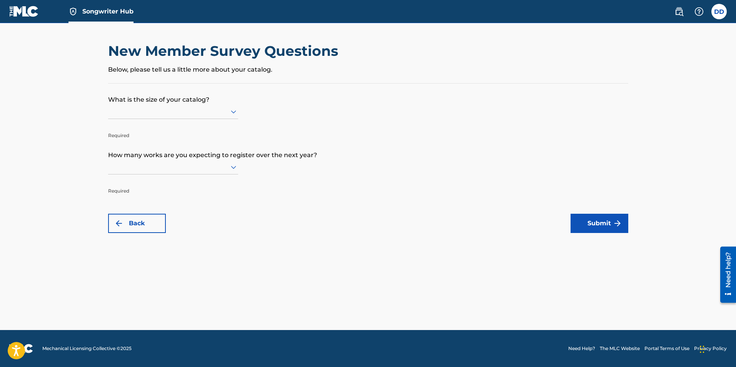
click at [205, 111] on div at bounding box center [173, 112] width 130 height 10
click at [139, 229] on button "Back" at bounding box center [137, 223] width 58 height 19
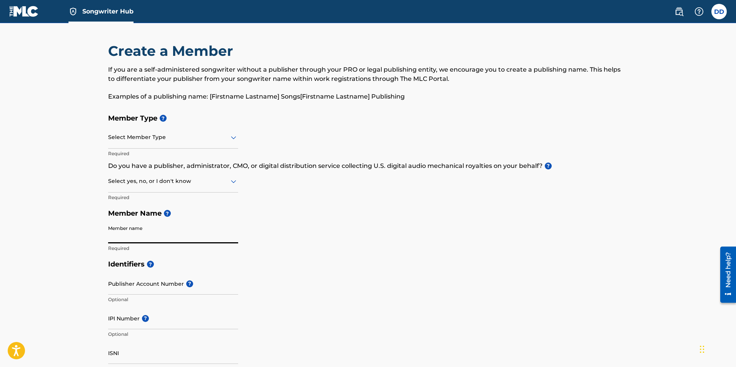
drag, startPoint x: 445, startPoint y: 228, endPoint x: 429, endPoint y: 224, distance: 16.6
click at [445, 228] on div "Member Type ? Select Member Type Required Do you have a publisher, administrato…" at bounding box center [368, 183] width 520 height 146
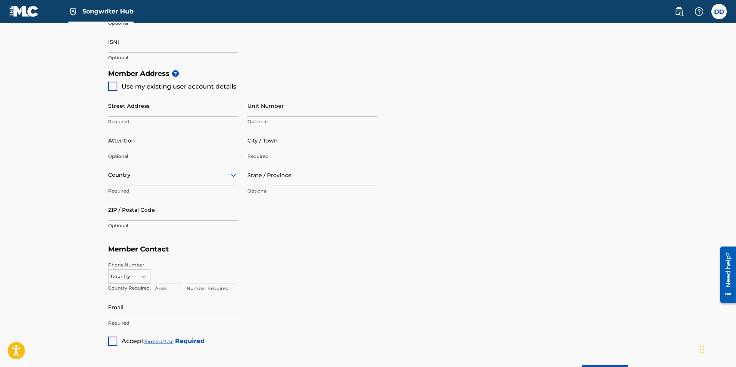
scroll to position [385, 0]
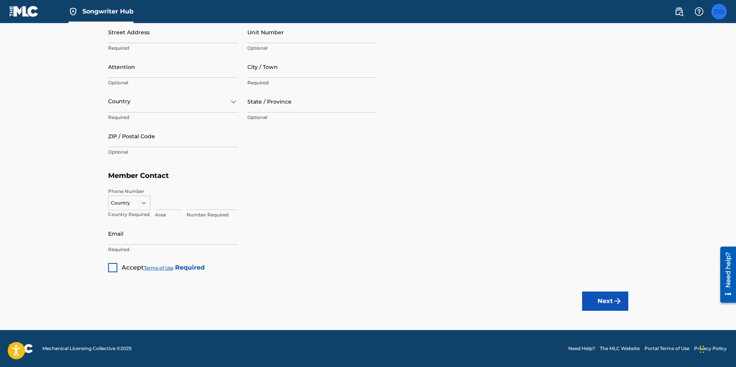
click at [725, 13] on label at bounding box center [719, 11] width 15 height 15
click at [719, 12] on input "DD Derrick Domingo silentempireinc@gmail.com Notification Preferences Profile L…" at bounding box center [719, 12] width 0 height 0
click at [645, 90] on div "Notification Preferences Profile Log out" at bounding box center [678, 96] width 95 height 52
click at [719, 12] on input "DD Derrick Domingo silentempireinc@gmail.com Notification Preferences Profile L…" at bounding box center [719, 12] width 0 height 0
click at [645, 95] on link "Profile" at bounding box center [643, 95] width 15 height 7
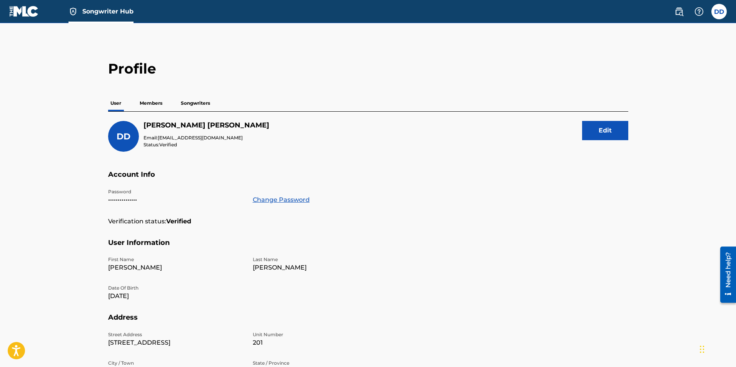
click at [155, 102] on p "Members" at bounding box center [150, 103] width 27 height 16
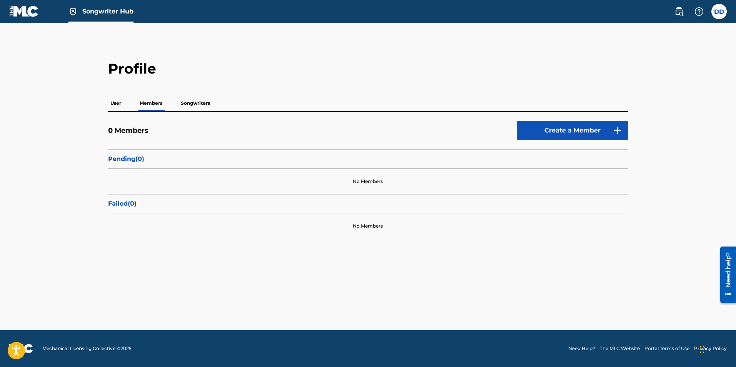
click at [182, 104] on p "Songwriters" at bounding box center [196, 103] width 34 height 16
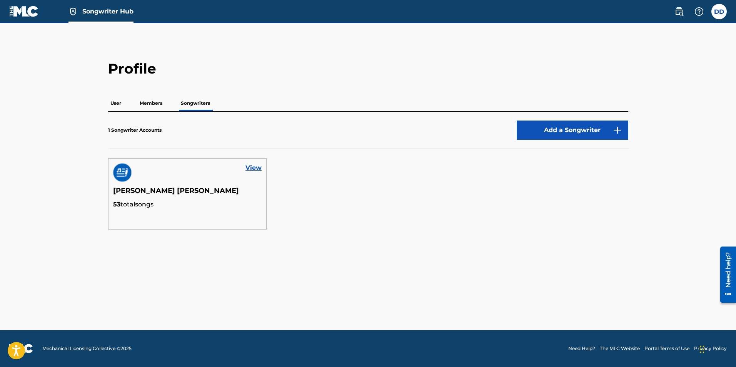
click at [184, 181] on div "View" at bounding box center [188, 173] width 158 height 28
click at [259, 170] on link "View" at bounding box center [254, 167] width 16 height 9
